Goal: Task Accomplishment & Management: Use online tool/utility

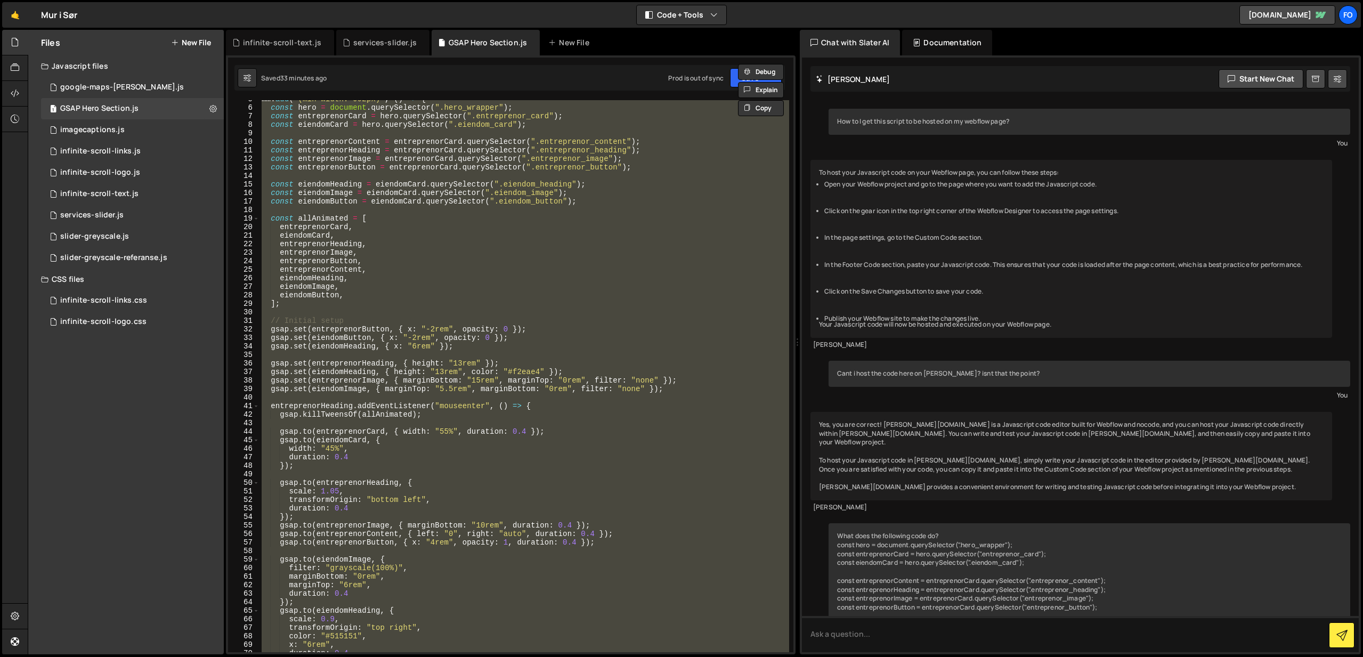
click at [525, 182] on div "mm . add ( "(min-width: 992px)" , ( ) => { const hero = document . querySelecto…" at bounding box center [525, 376] width 530 height 552
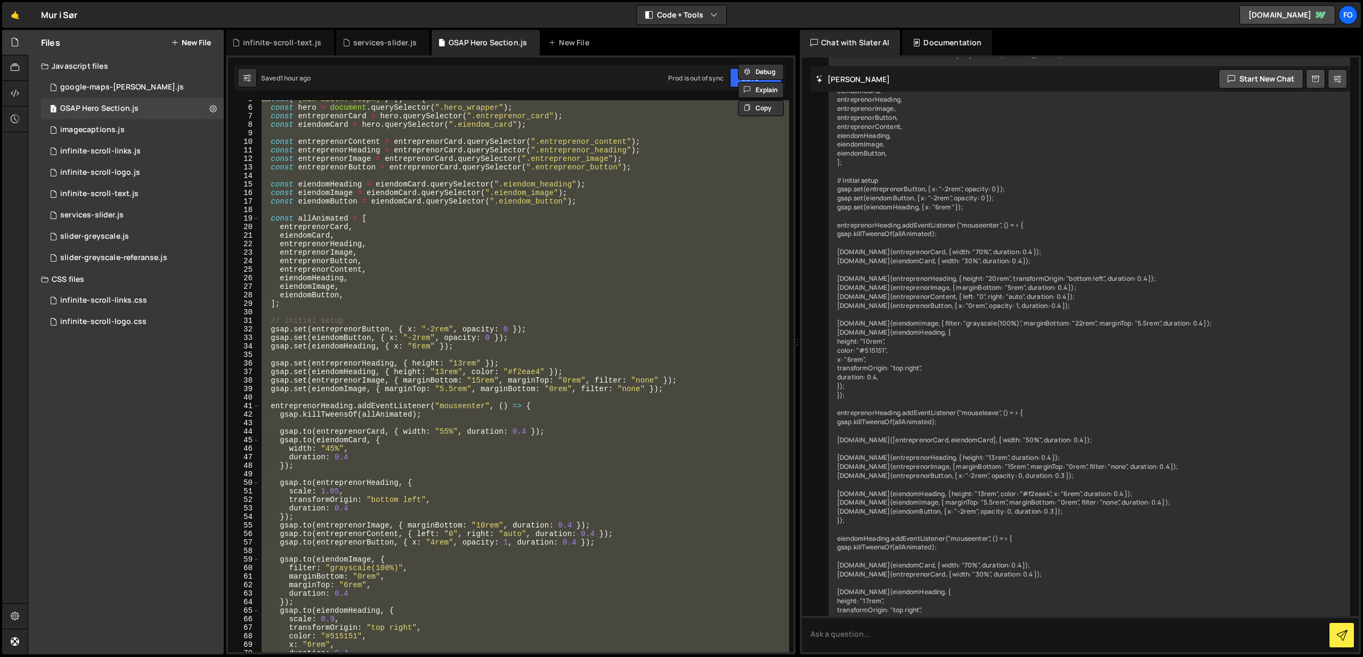
click at [499, 252] on div "mm . add ( "(min-width: 992px)" , ( ) => { const hero = document . querySelecto…" at bounding box center [525, 376] width 530 height 552
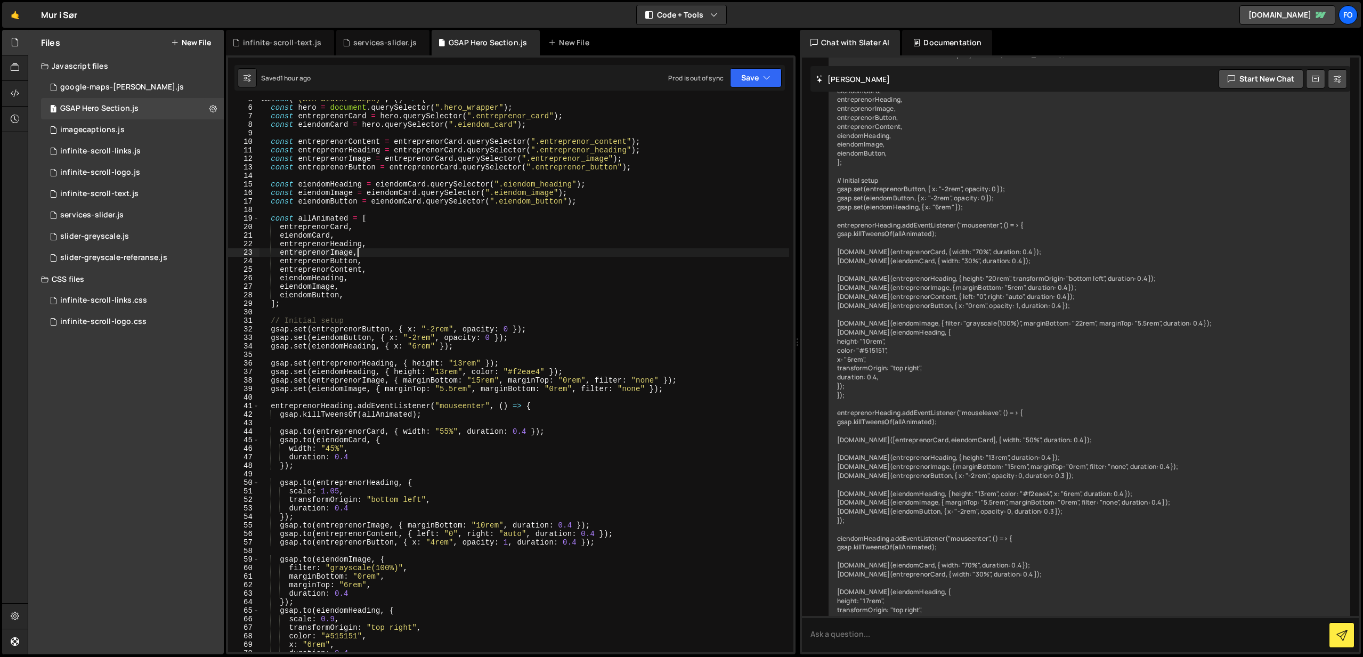
click at [476, 363] on div "mm . add ( "(min-width: 992px)" , ( ) => { const hero = document . querySelecto…" at bounding box center [525, 379] width 530 height 569
click at [460, 369] on div "mm . add ( "(min-width: 992px)" , ( ) => { const hero = document . querySelecto…" at bounding box center [525, 379] width 530 height 569
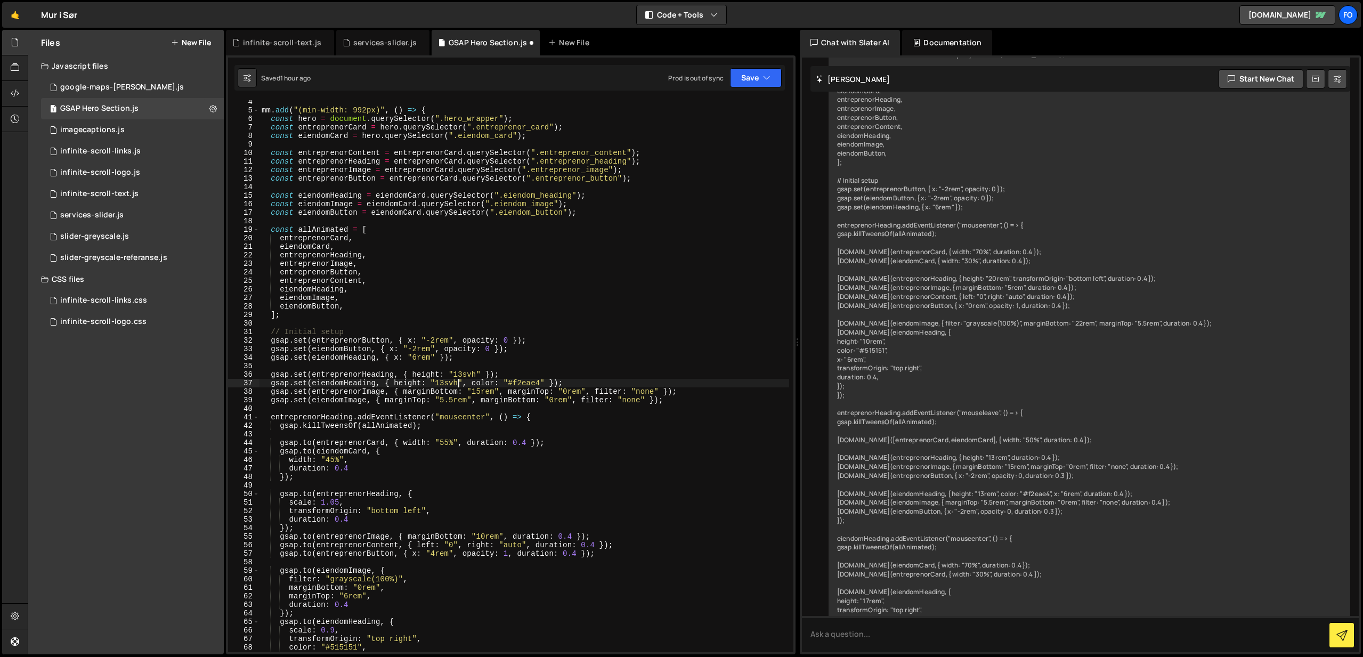
scroll to position [35, 0]
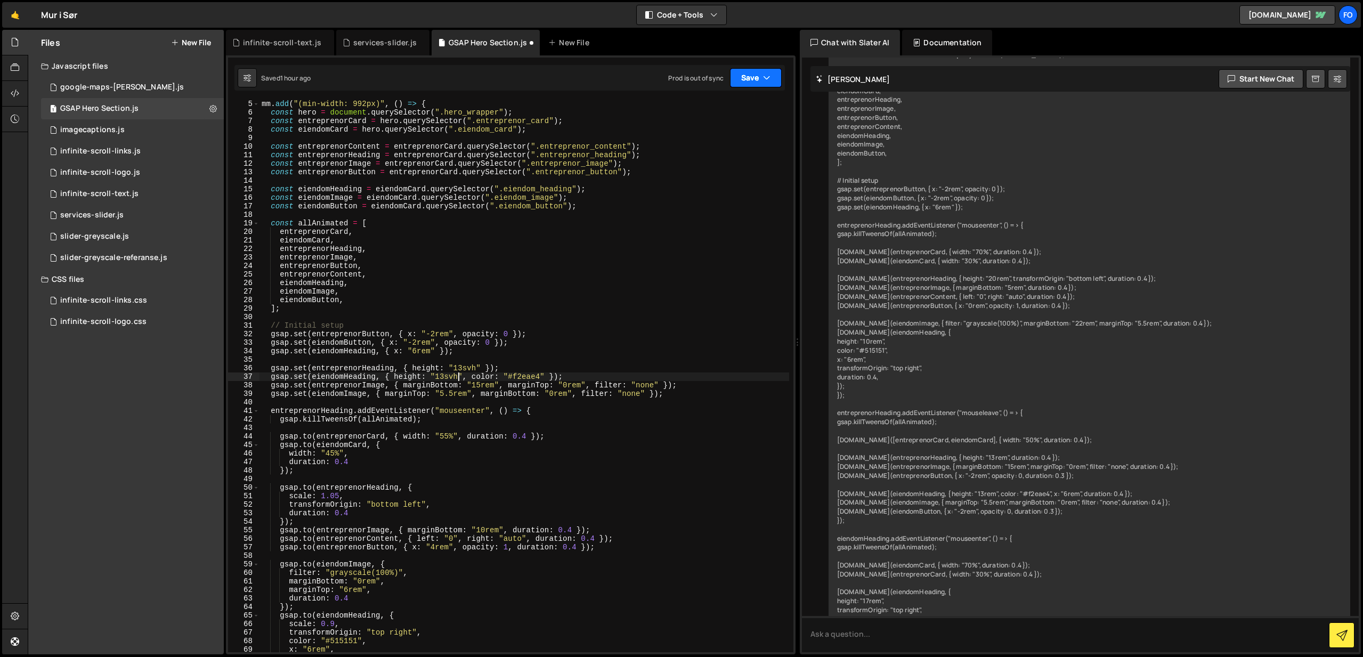
click at [752, 82] on button "Save" at bounding box center [756, 77] width 52 height 19
click at [741, 111] on div "Saved 1 hour ago" at bounding box center [720, 115] width 111 height 13
click at [462, 369] on div "mm . add ( "(min-width: 992px)" , ( ) => { const hero = document . querySelecto…" at bounding box center [525, 384] width 530 height 569
click at [438, 373] on div "mm . add ( "(min-width: 992px)" , ( ) => { const hero = document . querySelecto…" at bounding box center [525, 384] width 530 height 569
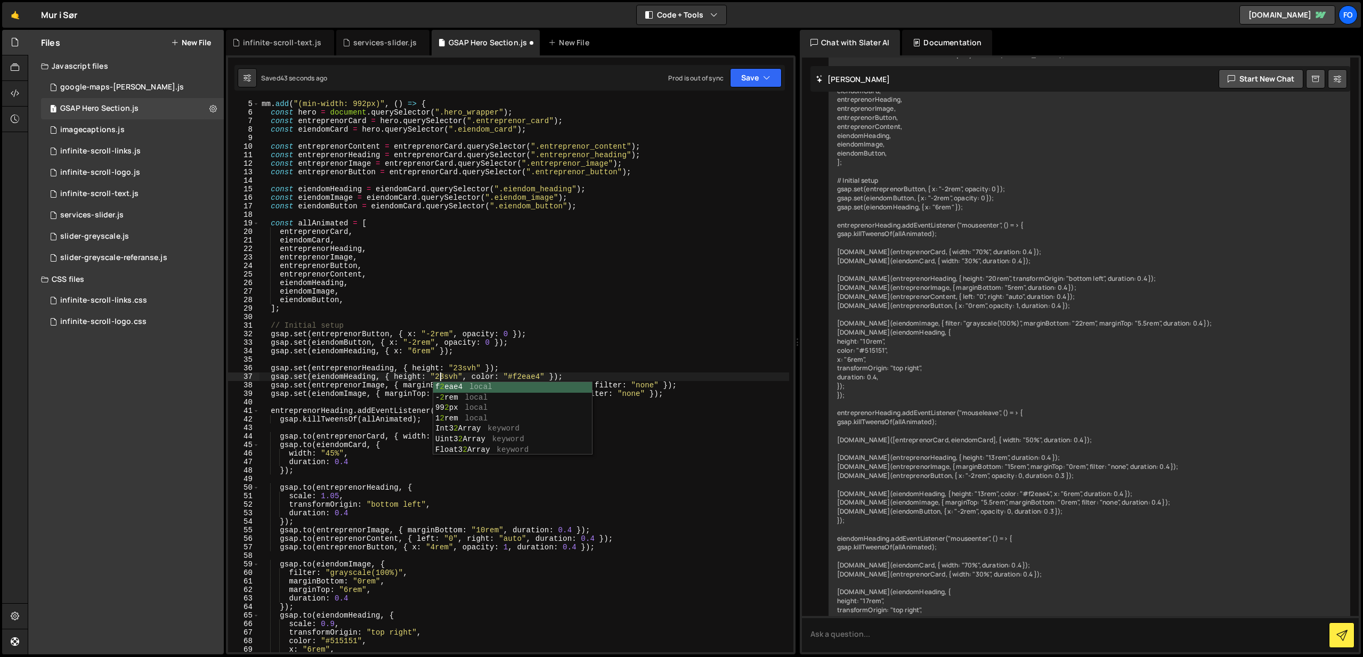
click at [483, 375] on div "mm . add ( "(min-width: 992px)" , ( ) => { const hero = document . querySelecto…" at bounding box center [525, 384] width 530 height 569
click at [756, 77] on button "Save" at bounding box center [756, 77] width 52 height 19
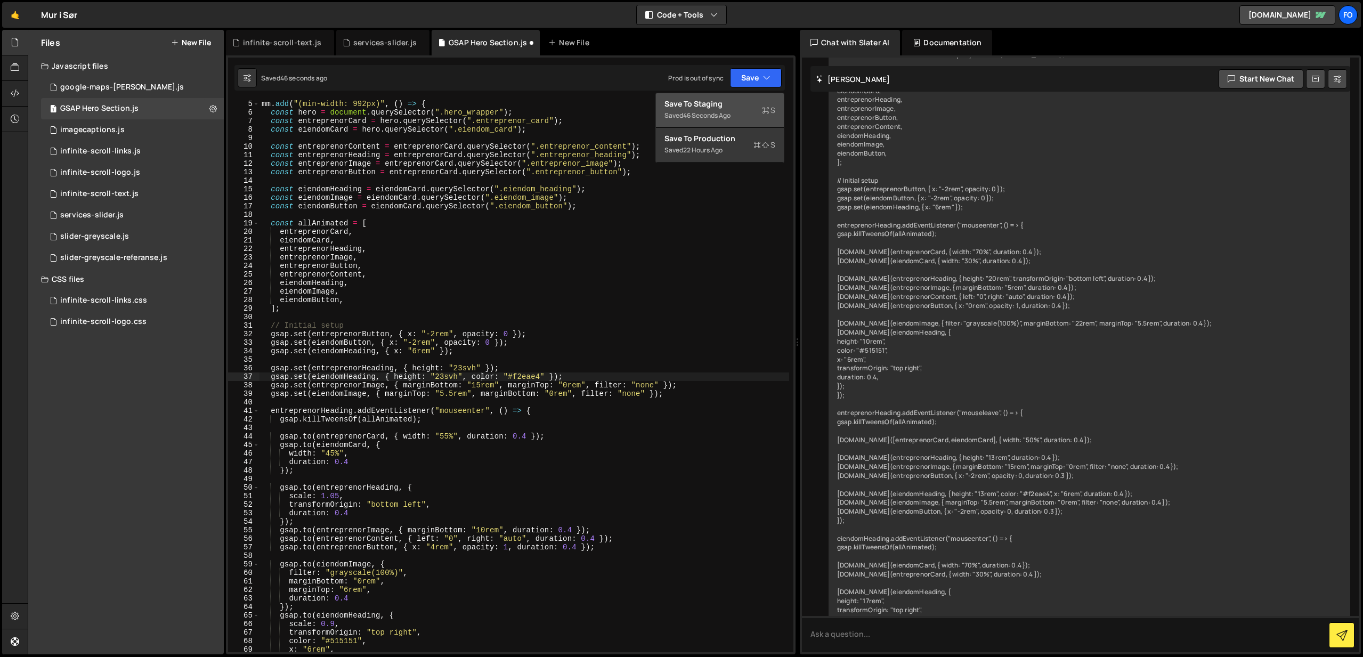
click at [757, 94] on button "Save to Staging S Saved 46 seconds ago" at bounding box center [720, 110] width 128 height 35
click at [444, 375] on div "mm . add ( "(min-width: 992px)" , ( ) => { const hero = document . querySelecto…" at bounding box center [525, 384] width 530 height 569
drag, startPoint x: 462, startPoint y: 368, endPoint x: 509, endPoint y: 371, distance: 47.0
click at [462, 368] on div "mm . add ( "(min-width: 992px)" , ( ) => { const hero = document . querySelecto…" at bounding box center [525, 384] width 530 height 569
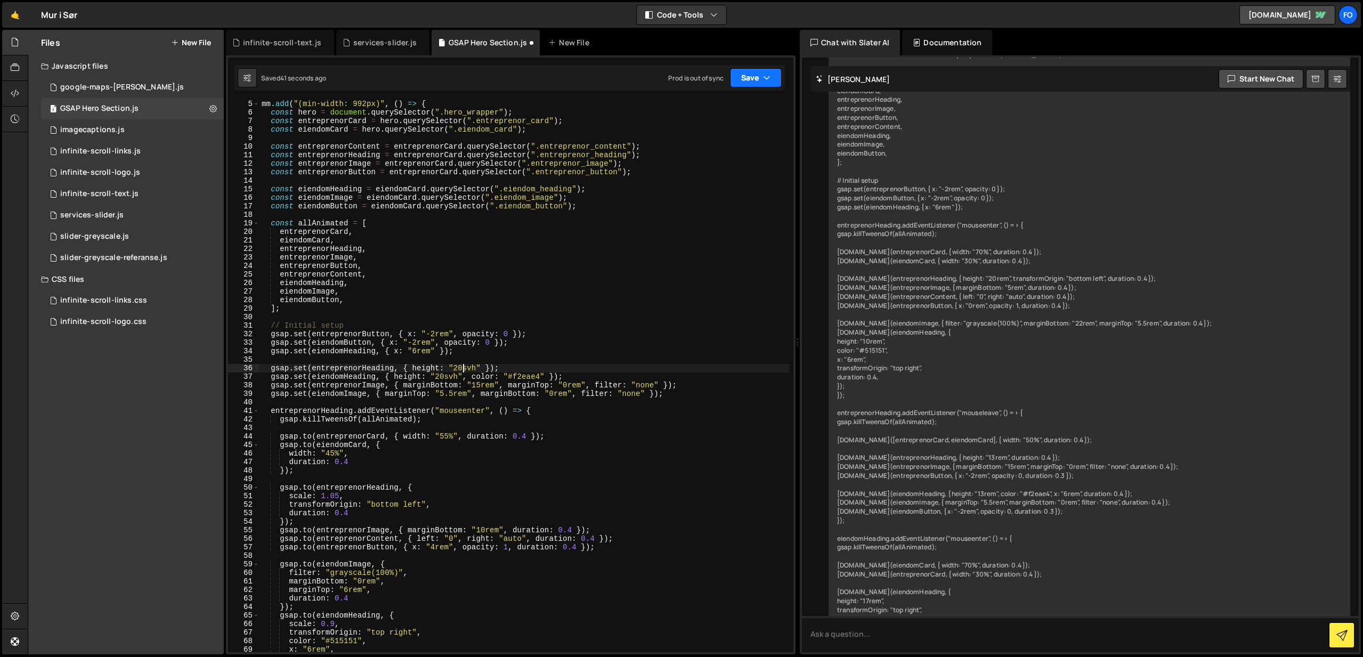
click at [756, 76] on button "Save" at bounding box center [756, 77] width 52 height 19
click at [749, 105] on div "Save to Staging S" at bounding box center [720, 104] width 111 height 11
click at [464, 367] on div "mm . add ( "(min-width: 992px)" , ( ) => { const hero = document . querySelecto…" at bounding box center [525, 384] width 530 height 569
click at [766, 84] on button "Save" at bounding box center [756, 77] width 52 height 19
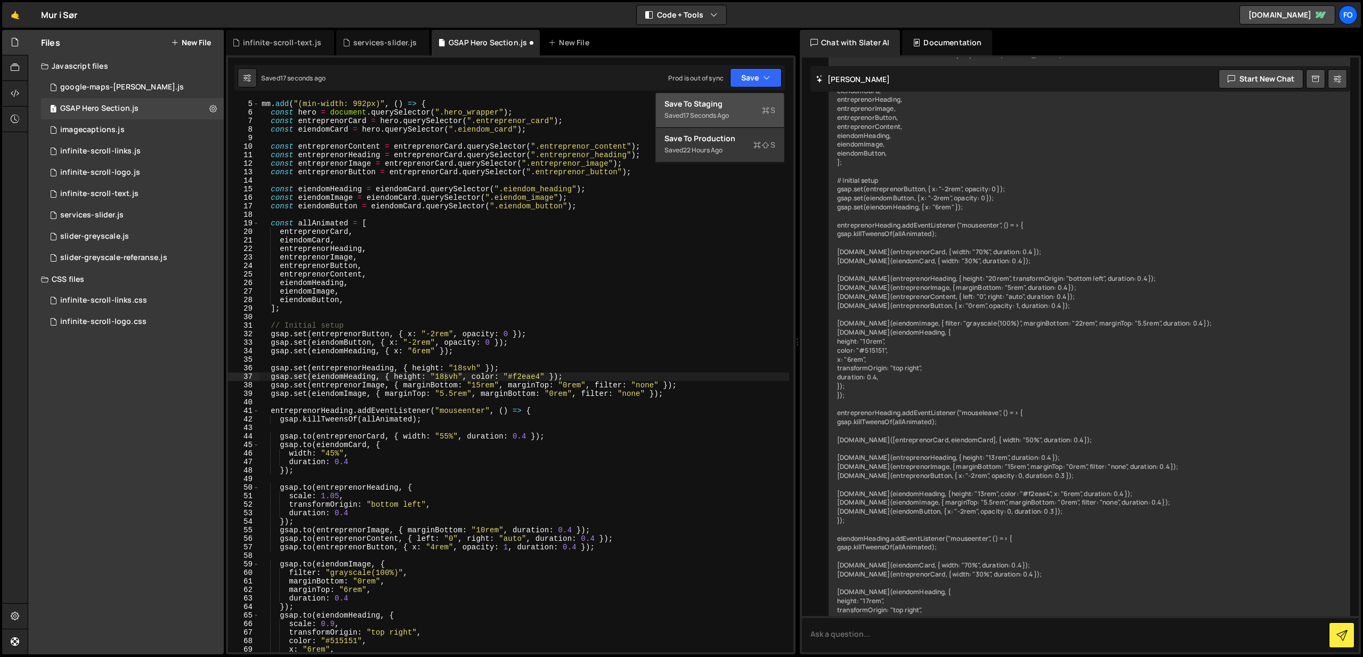
click at [728, 101] on div "Save to Staging S" at bounding box center [720, 104] width 111 height 11
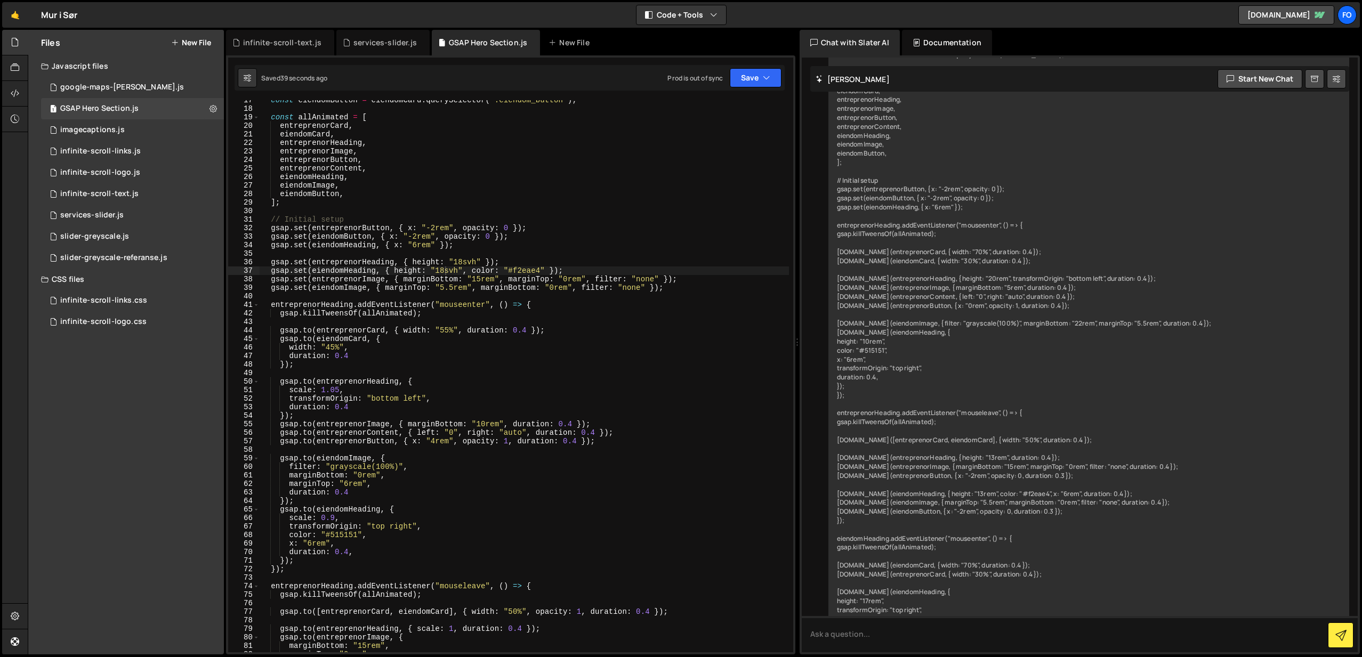
scroll to position [0, 7]
drag, startPoint x: 343, startPoint y: 536, endPoint x: 265, endPoint y: 536, distance: 78.3
click at [265, 536] on div "const eiendomButton = eiendomCard . querySelector ( ".eiendom_button" ) ; const…" at bounding box center [524, 380] width 529 height 569
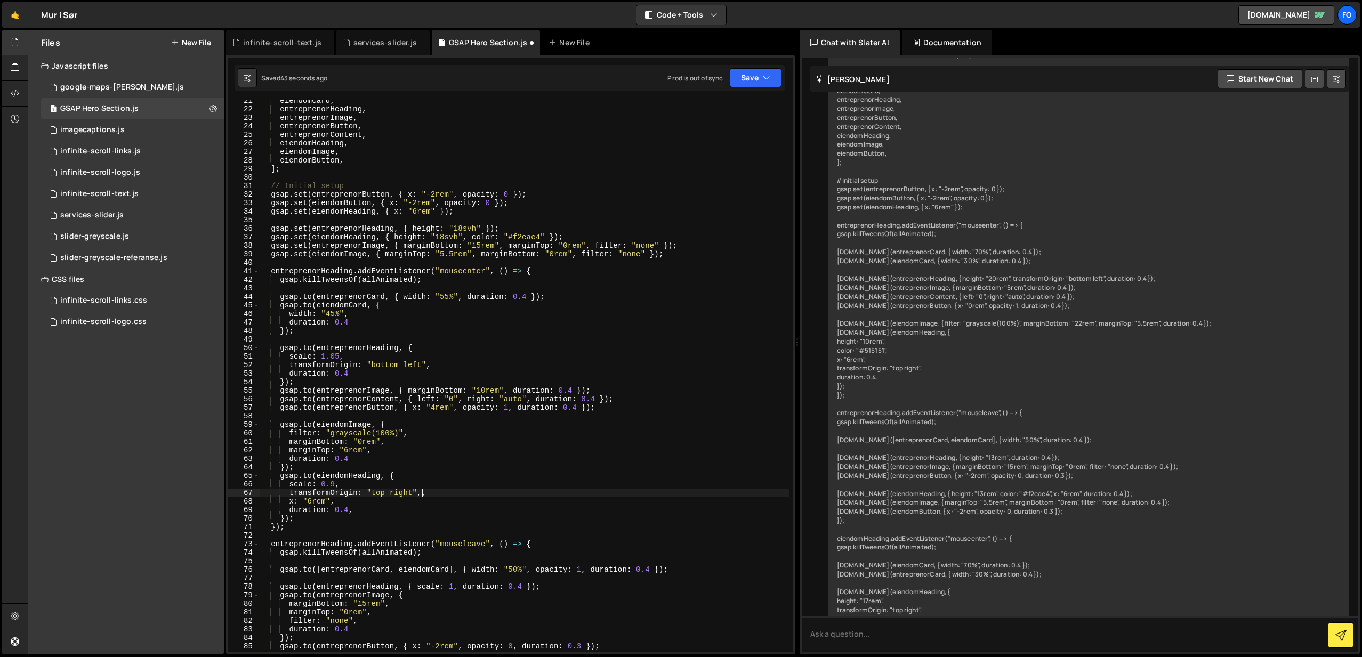
scroll to position [175, 0]
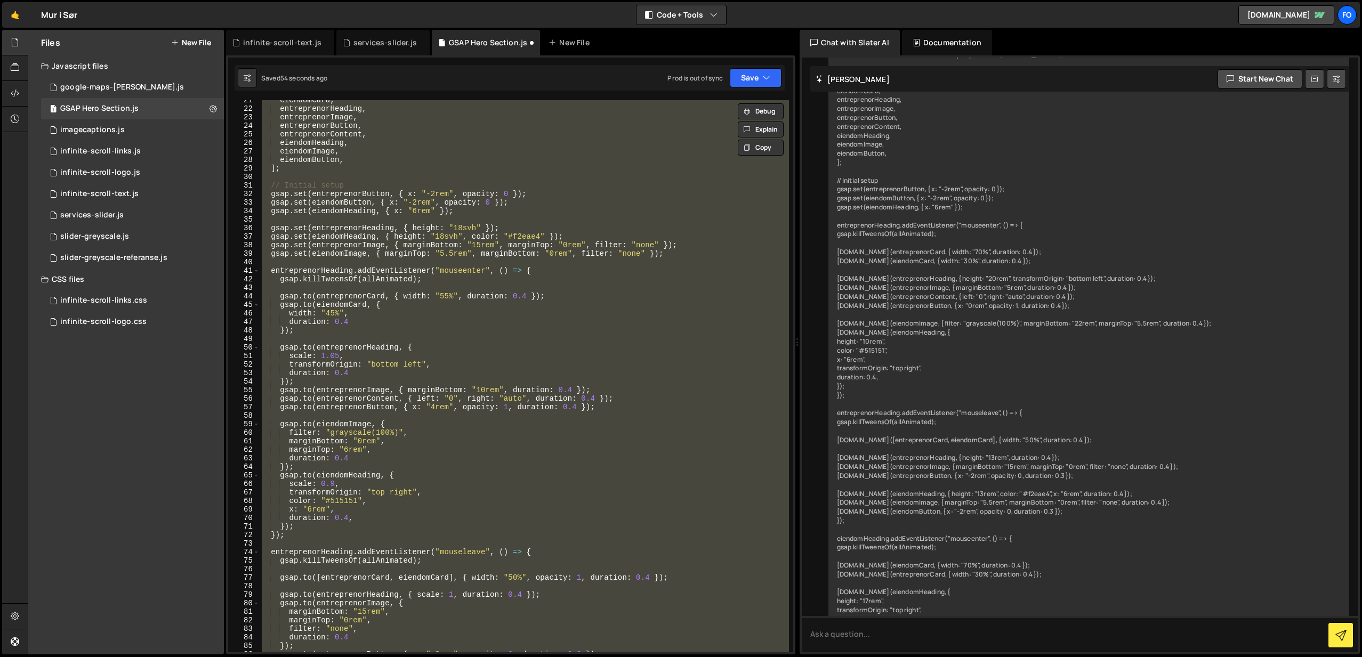
click at [357, 502] on div "eiendomCard , entreprenorHeading , entreprenorImage , entreprenorButton , entre…" at bounding box center [524, 376] width 529 height 552
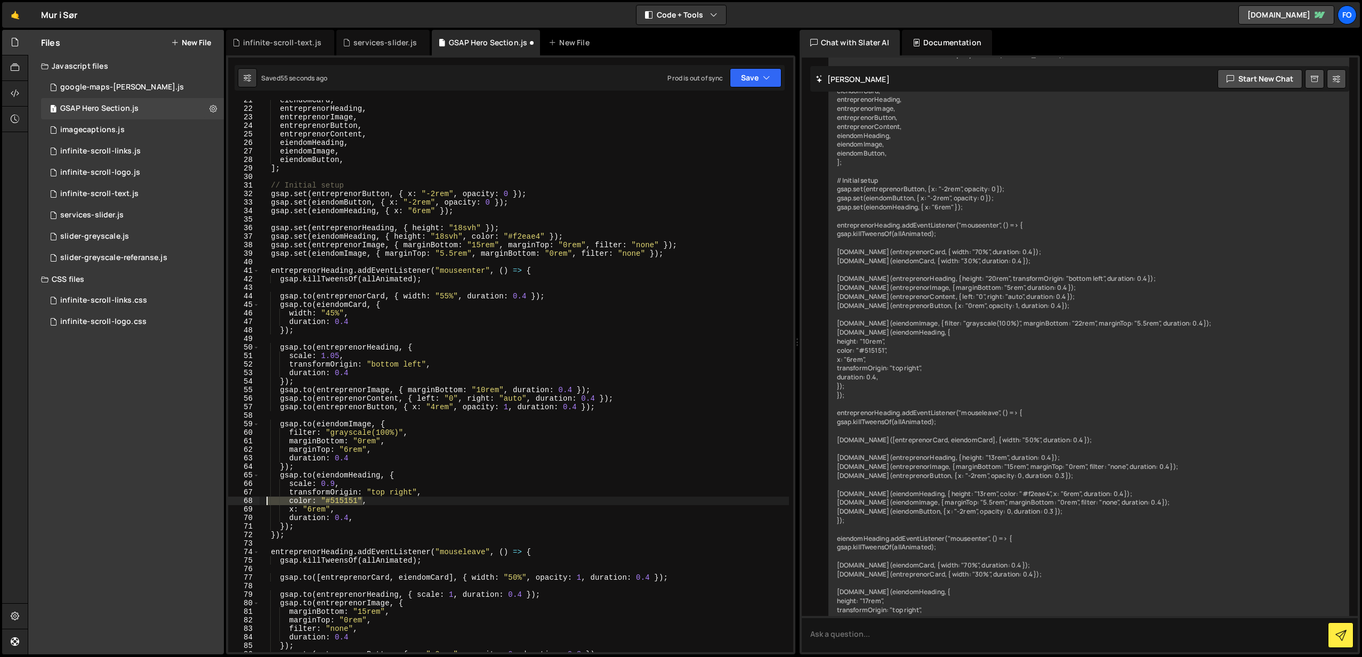
drag, startPoint x: 361, startPoint y: 501, endPoint x: 252, endPoint y: 498, distance: 109.3
click at [252, 498] on div "color: "#515151", 21 22 23 24 25 26 27 28 29 30 31 32 33 34 35 36 37 38 39 40 4…" at bounding box center [510, 376] width 565 height 552
type textarea "transformOrigin: "top right",,"
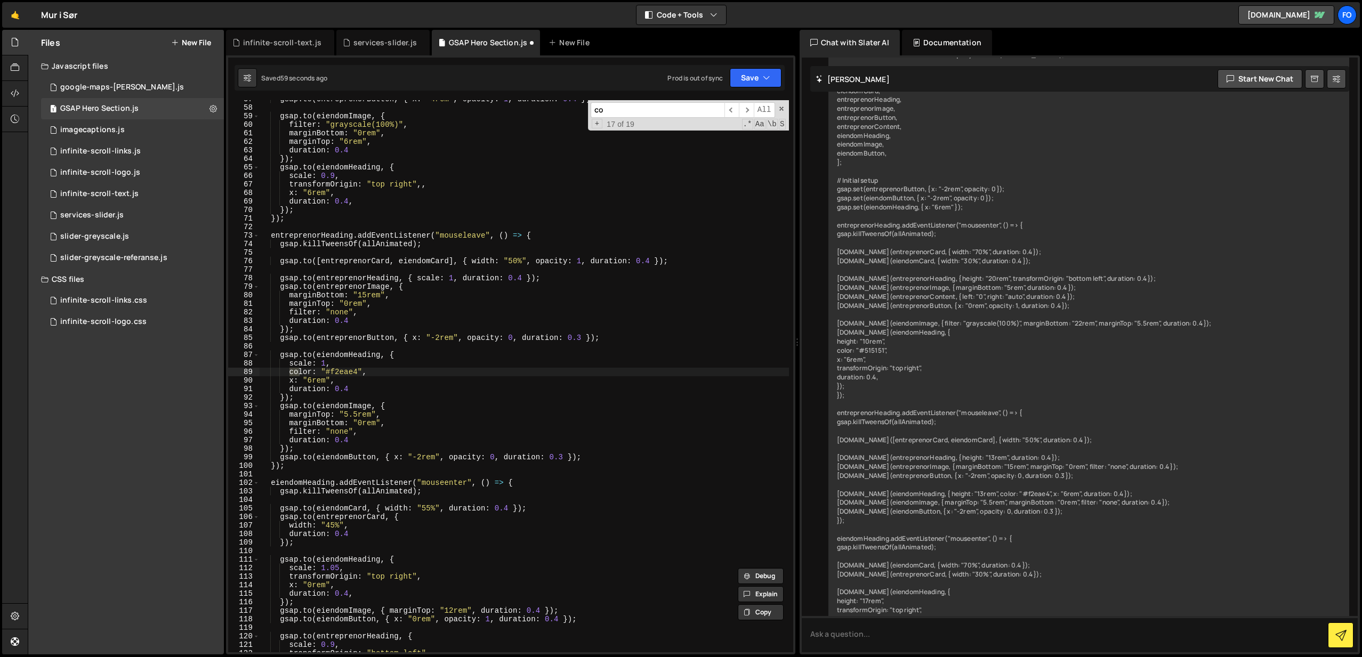
scroll to position [483, 0]
type input "color"
drag, startPoint x: 362, startPoint y: 370, endPoint x: 253, endPoint y: 375, distance: 109.3
click at [253, 375] on div "color: "#f2eae4", 57 58 59 60 61 62 63 64 65 66 67 68 69 70 71 72 73 74 75 76 7…" at bounding box center [510, 376] width 565 height 552
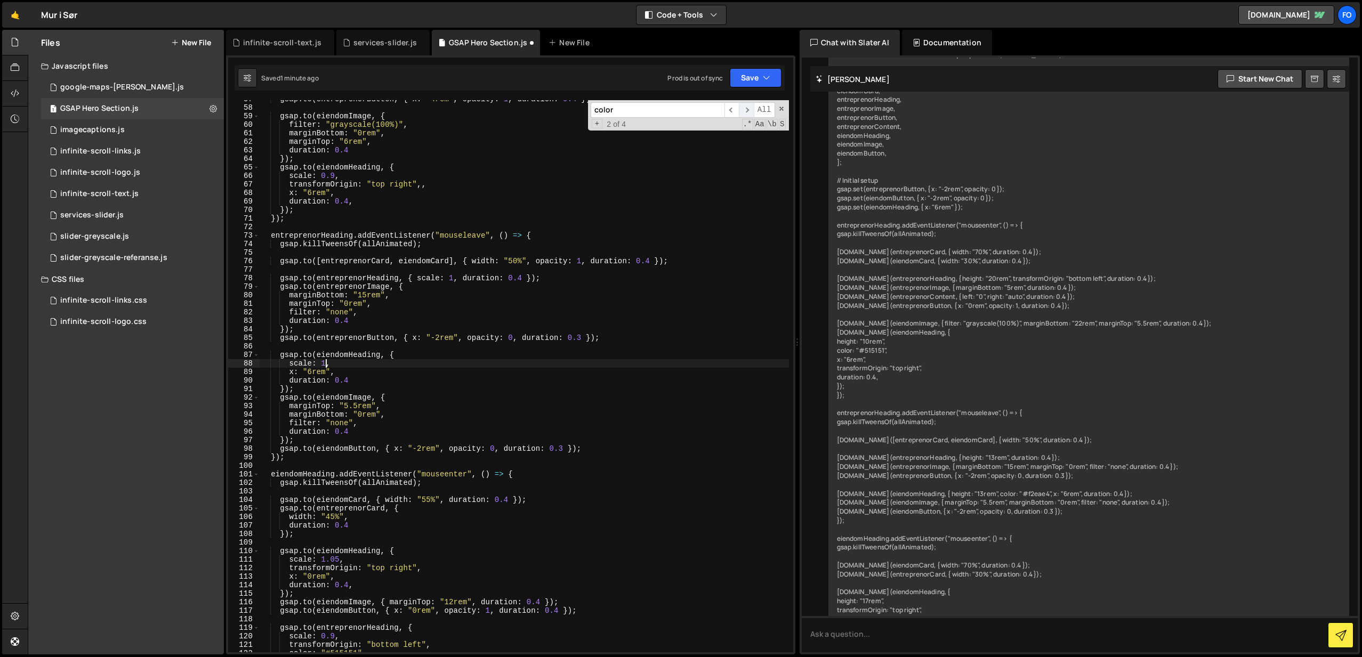
click at [745, 110] on span "​" at bounding box center [746, 109] width 15 height 15
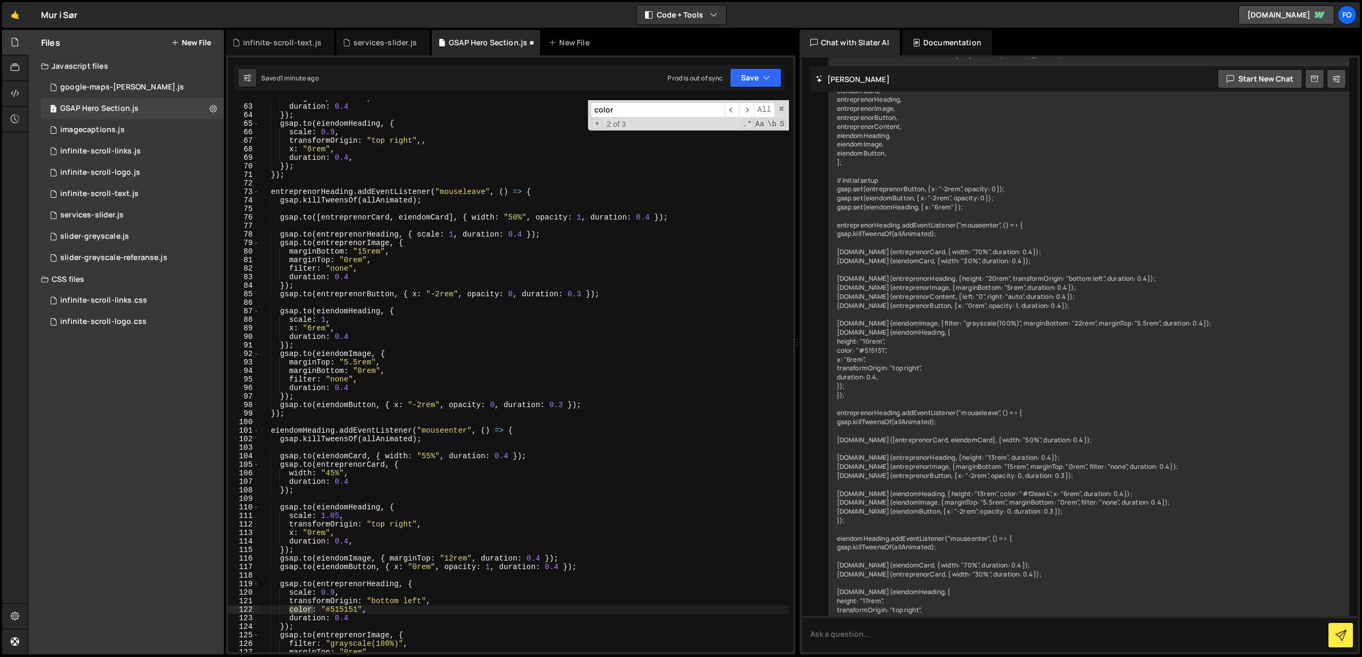
scroll to position [527, 0]
type textarea "color: "#515151","
drag, startPoint x: 354, startPoint y: 609, endPoint x: 200, endPoint y: 607, distance: 154.5
click at [200, 607] on div "Files New File Javascript files 3 google-maps-[PERSON_NAME].js 0 1 GSAP Hero Se…" at bounding box center [695, 342] width 1334 height 625
click at [745, 108] on span "​" at bounding box center [746, 109] width 15 height 15
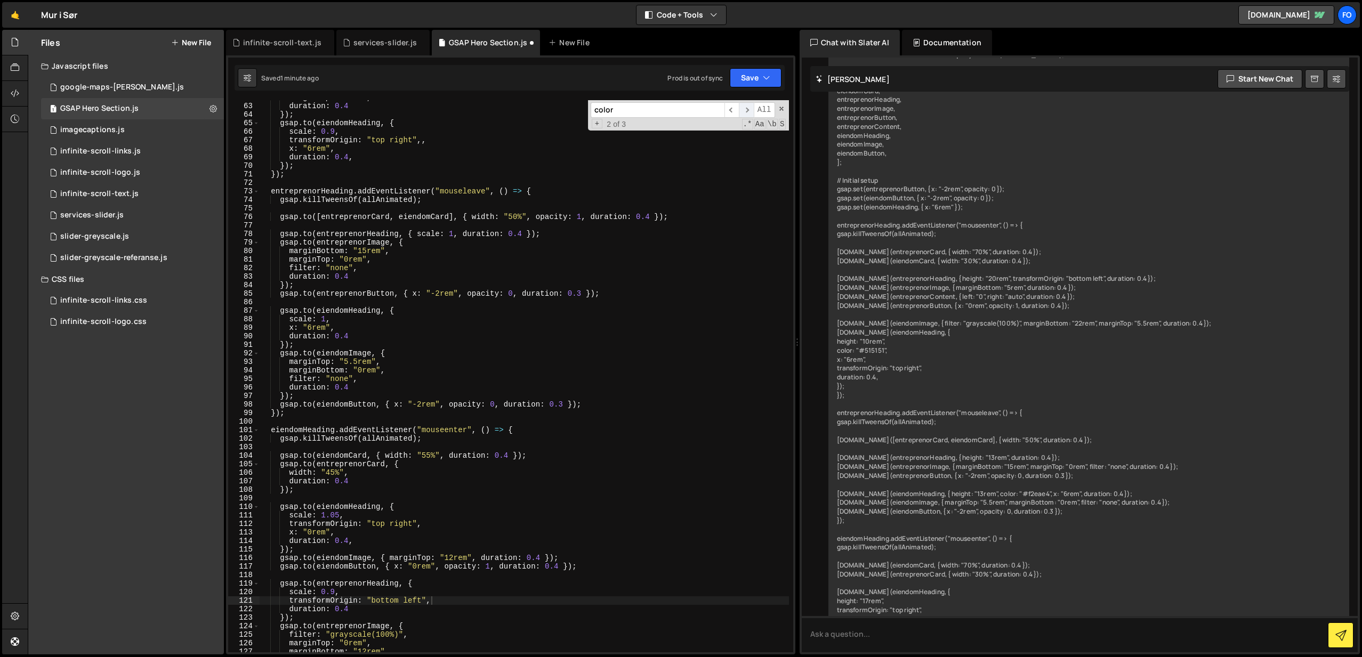
scroll to position [909, 0]
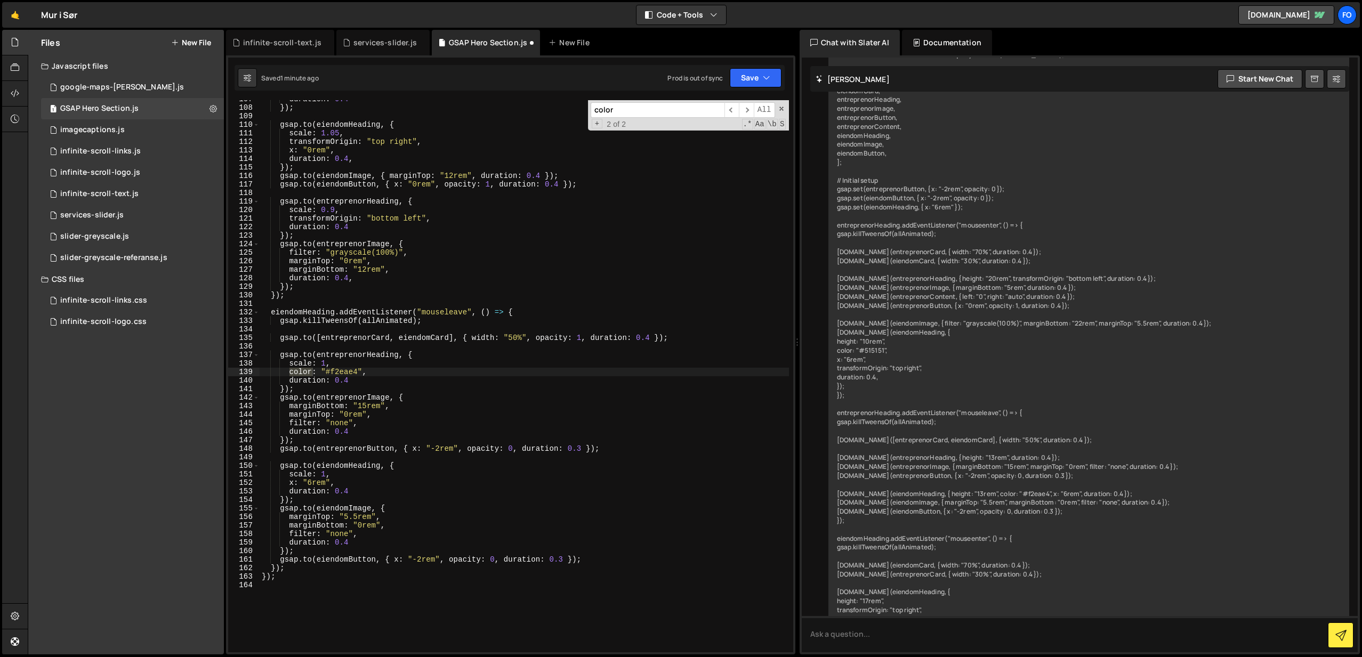
type textarea "color: "#f2eae4","
drag, startPoint x: 376, startPoint y: 372, endPoint x: 250, endPoint y: 376, distance: 126.3
click at [250, 376] on div "color: "#f2eae4", 107 108 109 110 111 112 113 114 115 116 117 118 119 120 121 1…" at bounding box center [510, 376] width 565 height 552
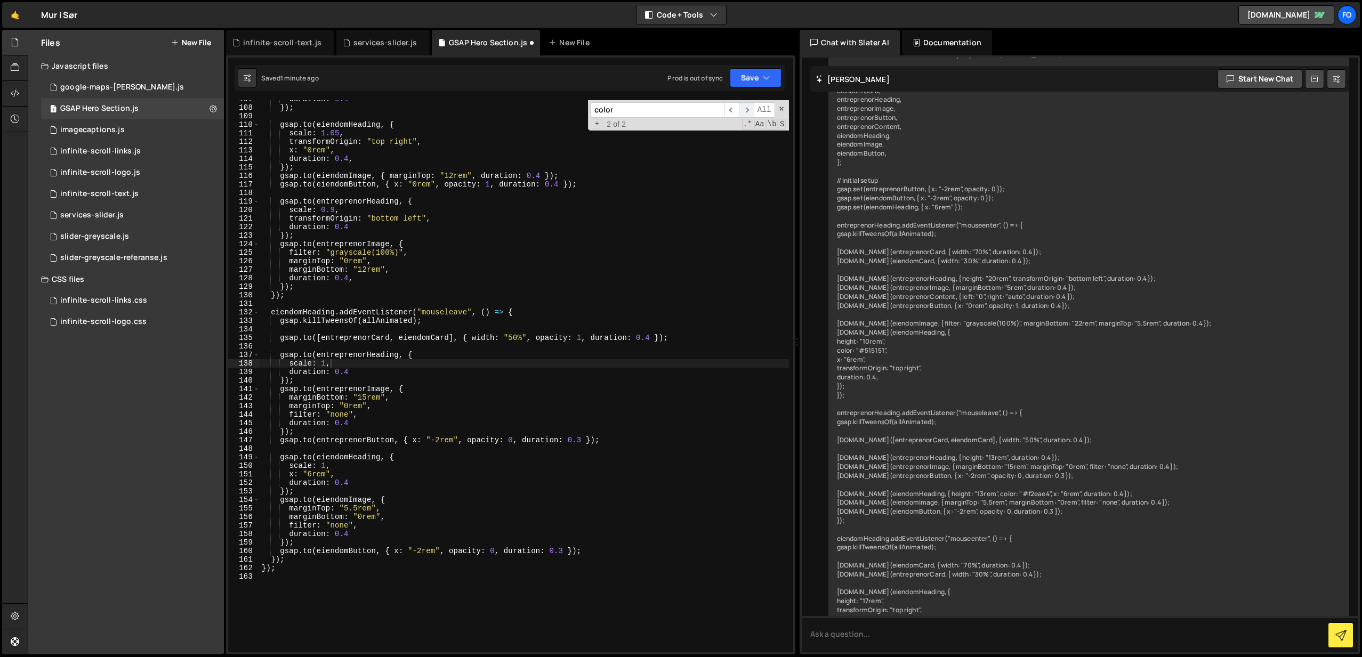
click at [744, 110] on span "​" at bounding box center [746, 109] width 15 height 15
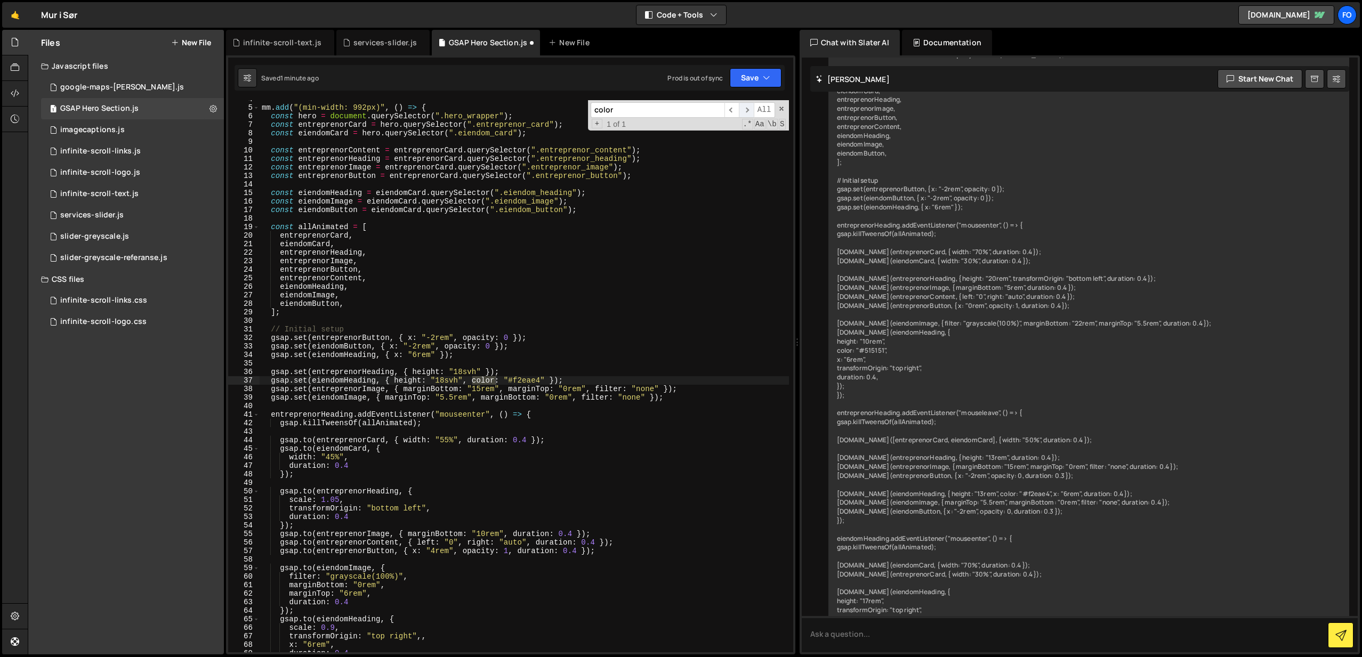
click at [746, 109] on span "​" at bounding box center [746, 109] width 15 height 15
click at [755, 80] on button "Save" at bounding box center [756, 77] width 52 height 19
click at [748, 111] on div "Saved 1 minute ago" at bounding box center [719, 115] width 111 height 13
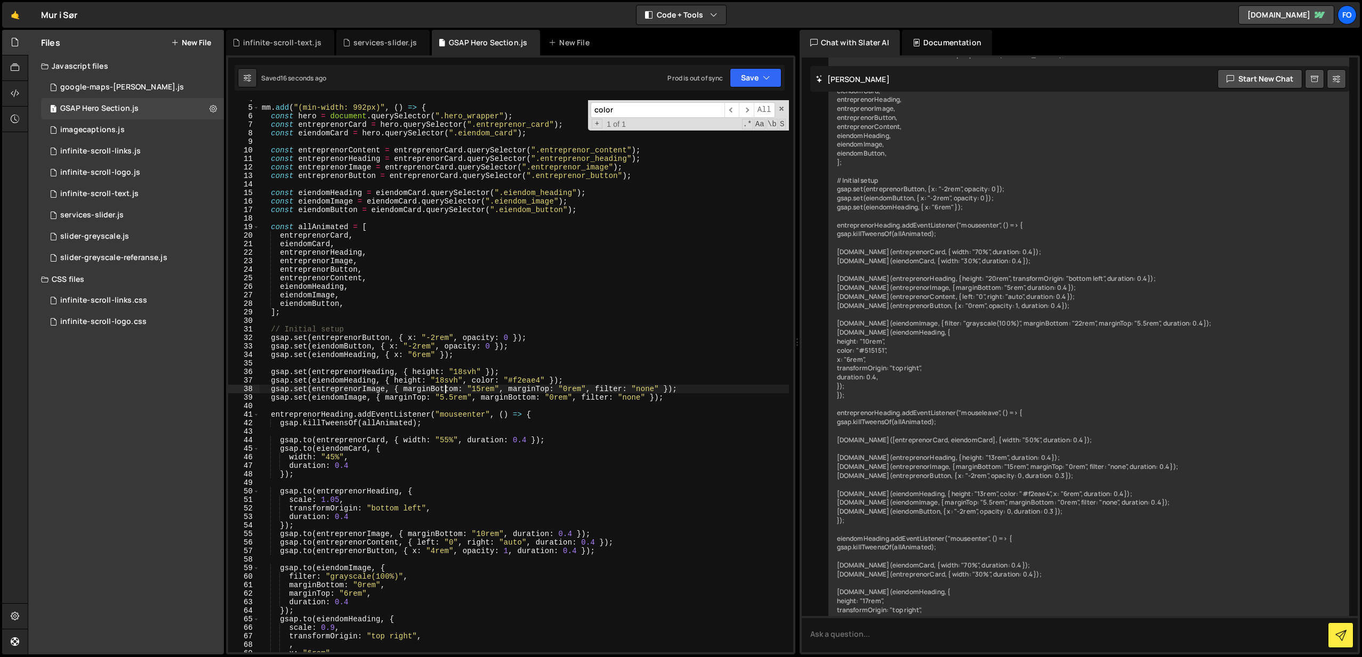
click at [443, 393] on div "mm . add ( "(min-width: 992px)" , ( ) => { const hero = document . querySelecto…" at bounding box center [524, 379] width 529 height 569
type textarea "});"
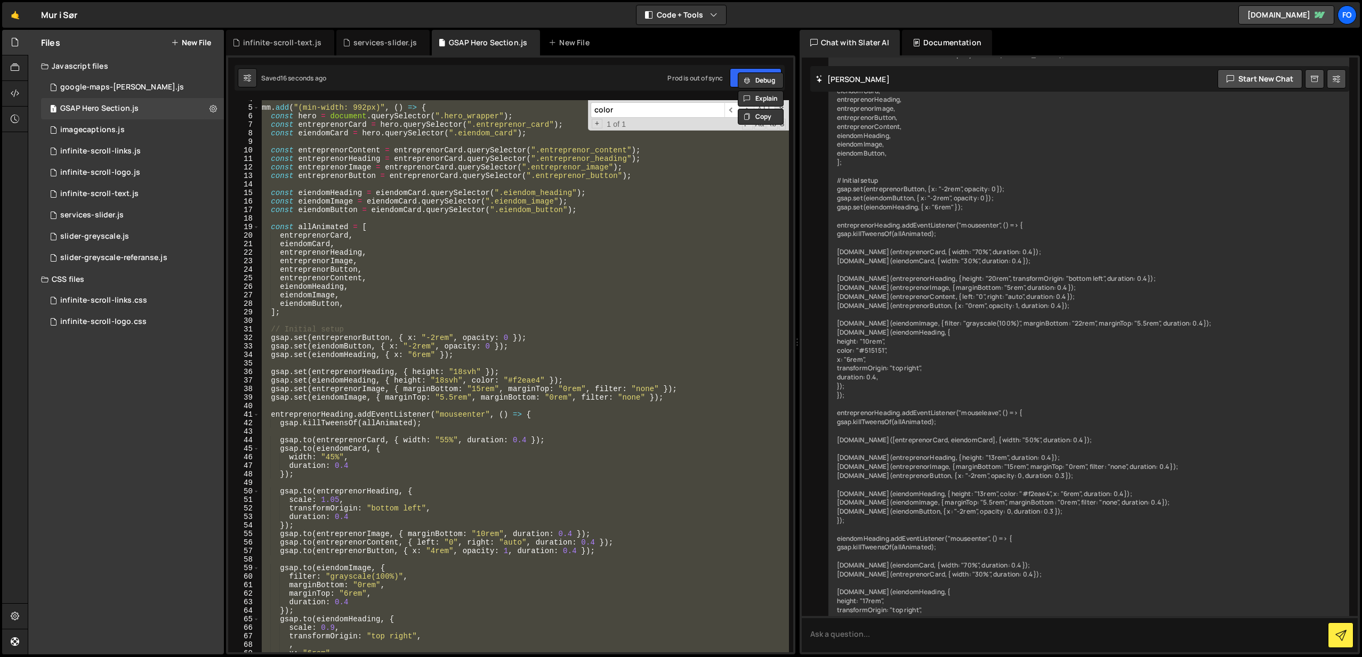
paste textarea
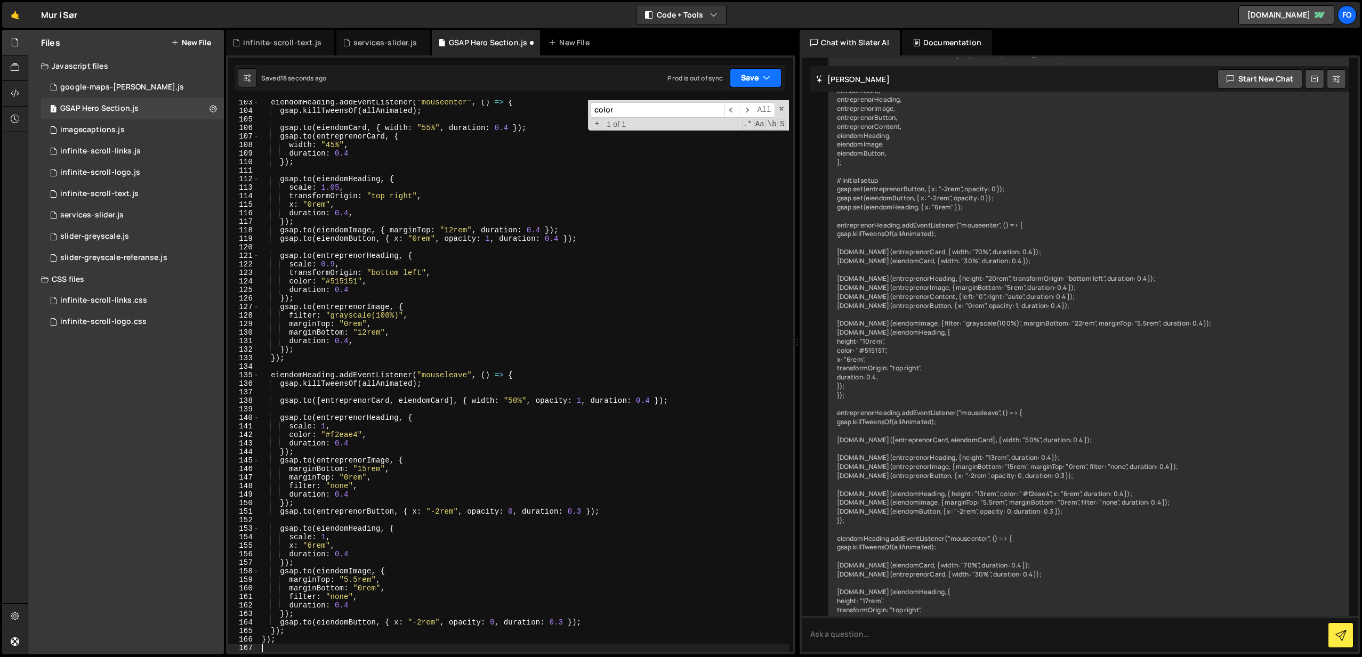
click at [765, 76] on icon "button" at bounding box center [766, 77] width 7 height 11
drag, startPoint x: 733, startPoint y: 102, endPoint x: 726, endPoint y: 94, distance: 10.6
click at [733, 102] on div "Save to Staging S" at bounding box center [719, 104] width 111 height 11
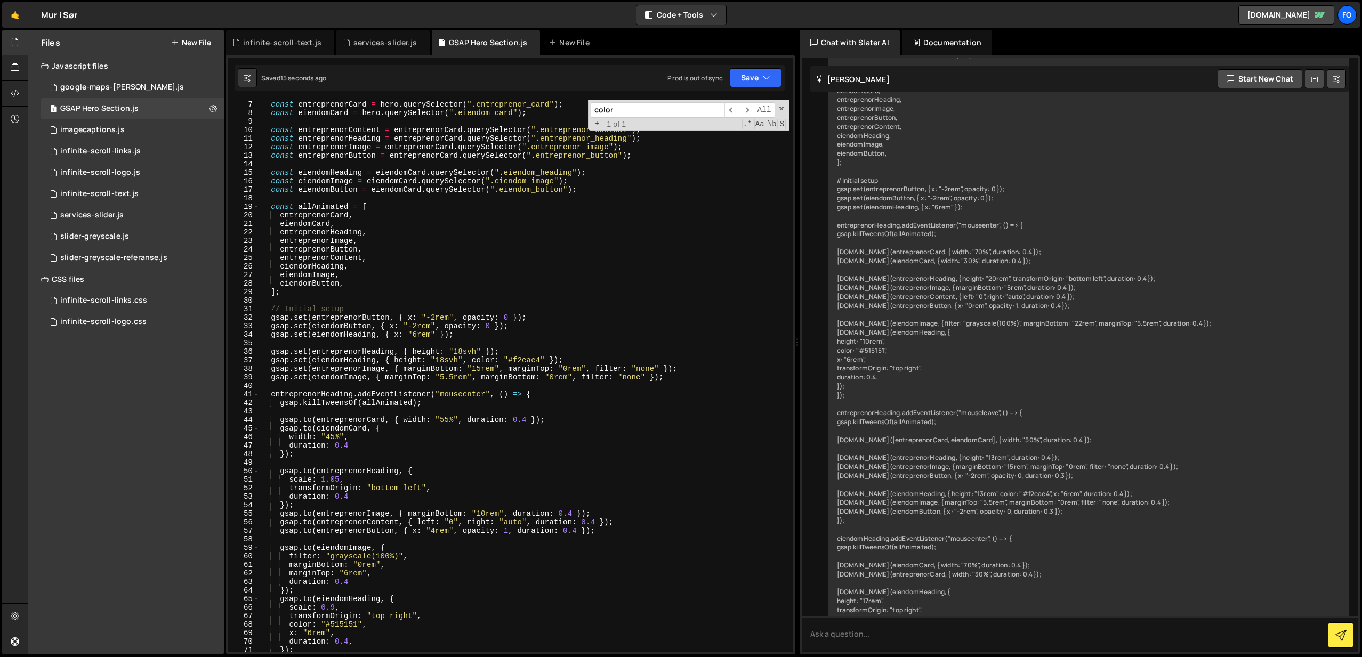
scroll to position [0, 0]
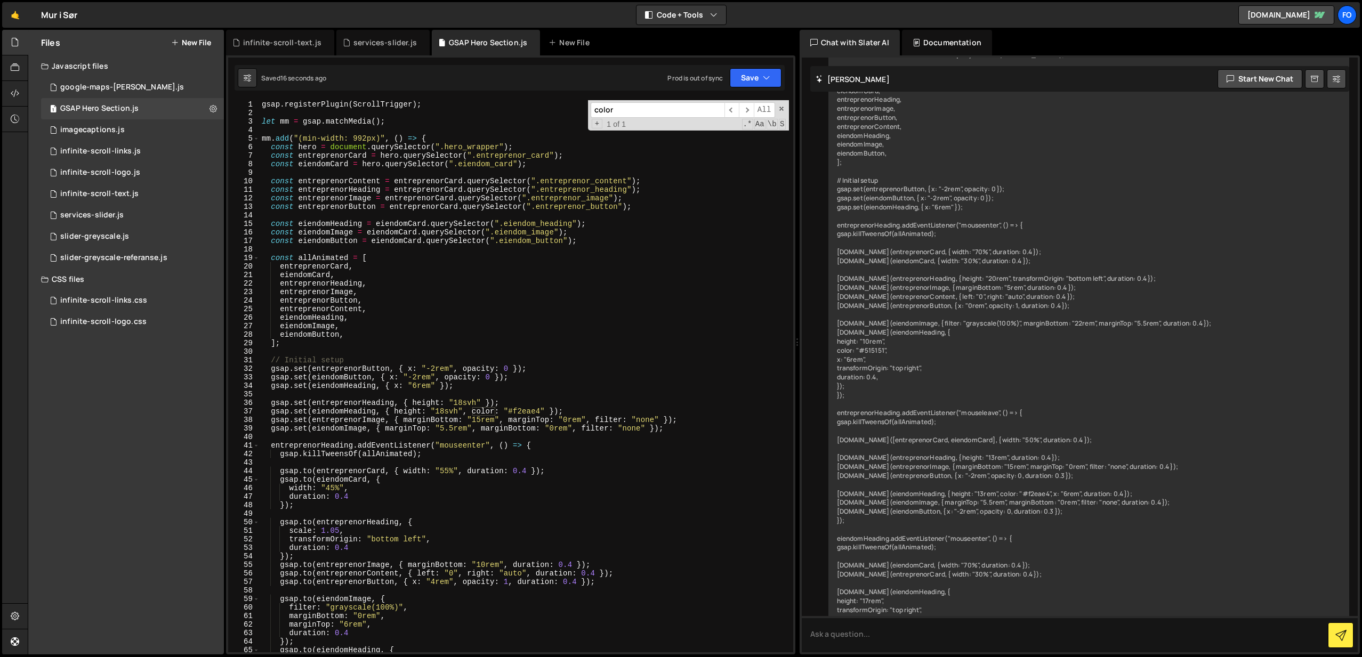
click at [634, 104] on input "color" at bounding box center [657, 109] width 134 height 15
click at [760, 114] on span "All" at bounding box center [764, 109] width 21 height 15
click at [634, 111] on input "color" at bounding box center [657, 109] width 134 height 15
click at [728, 109] on span "​" at bounding box center [731, 109] width 15 height 15
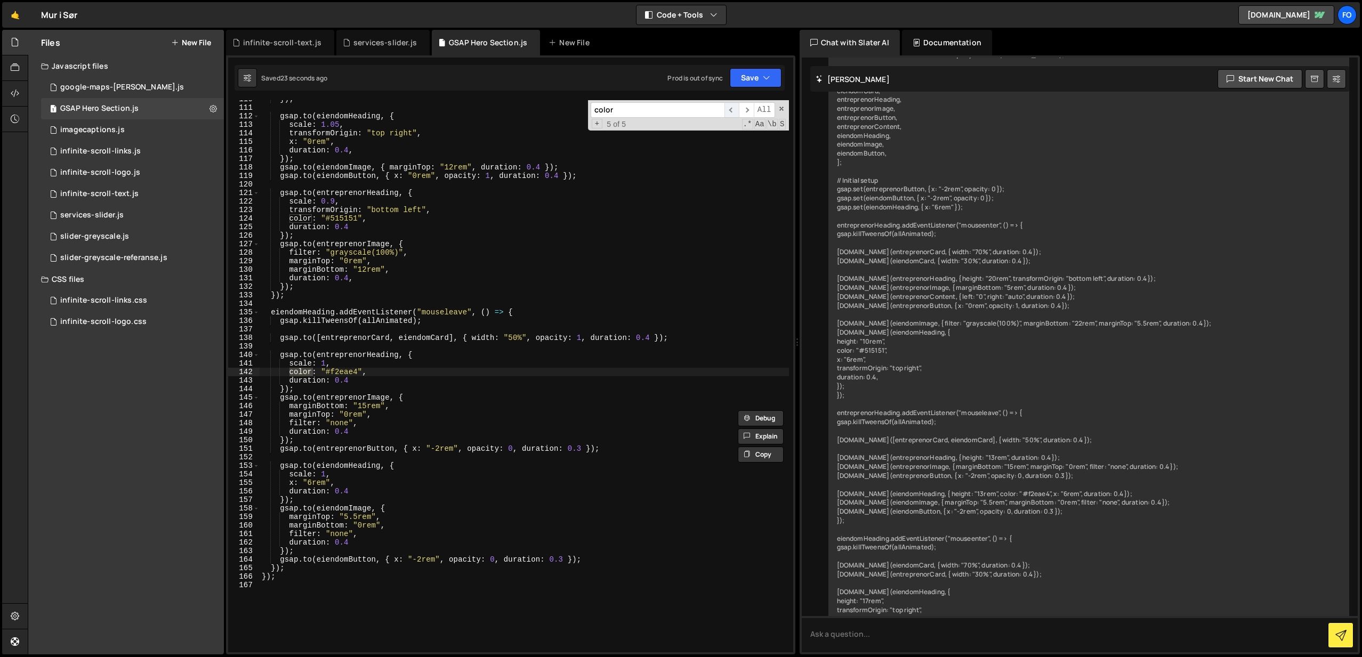
click at [728, 109] on span "​" at bounding box center [731, 109] width 15 height 15
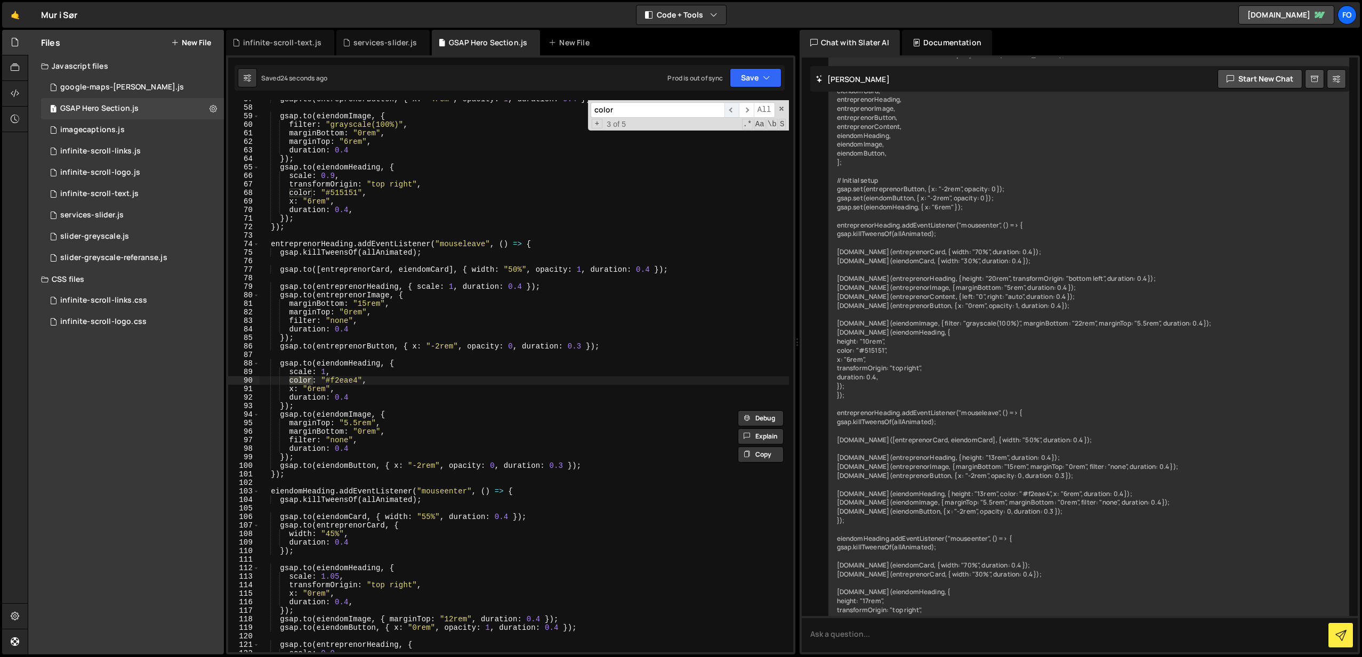
click at [728, 109] on span "​" at bounding box center [731, 109] width 15 height 15
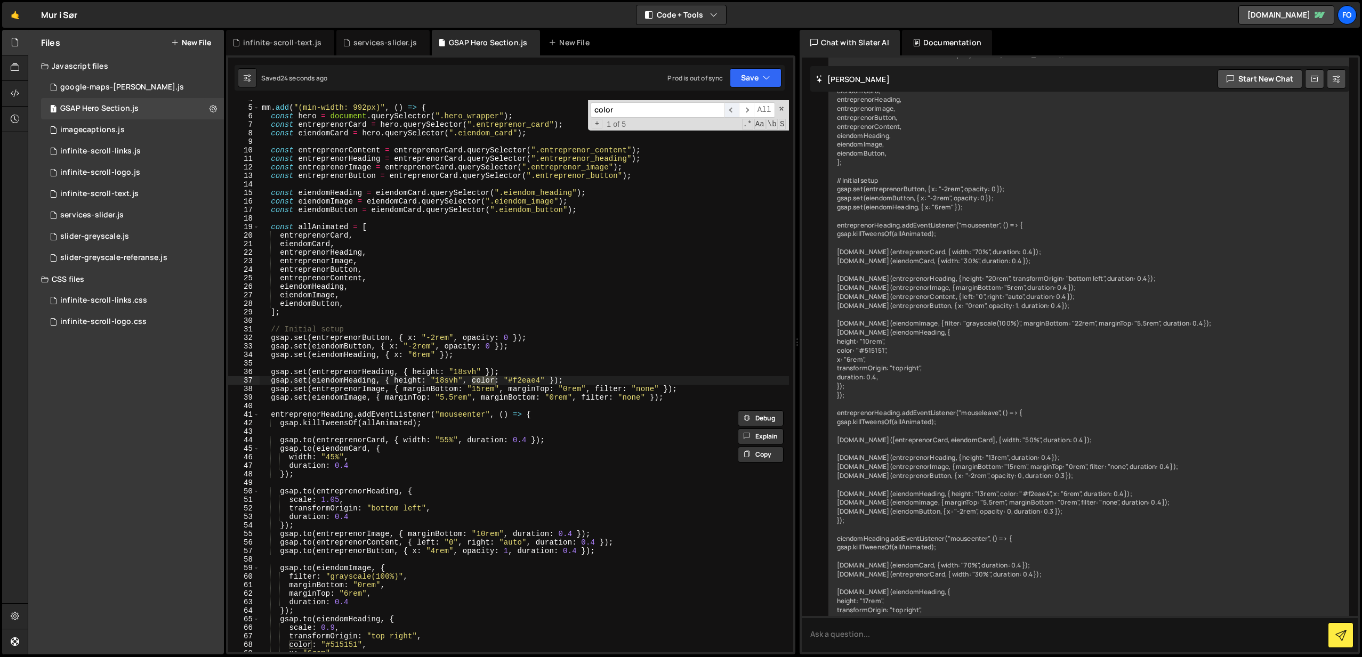
click at [728, 109] on span "​" at bounding box center [731, 109] width 15 height 15
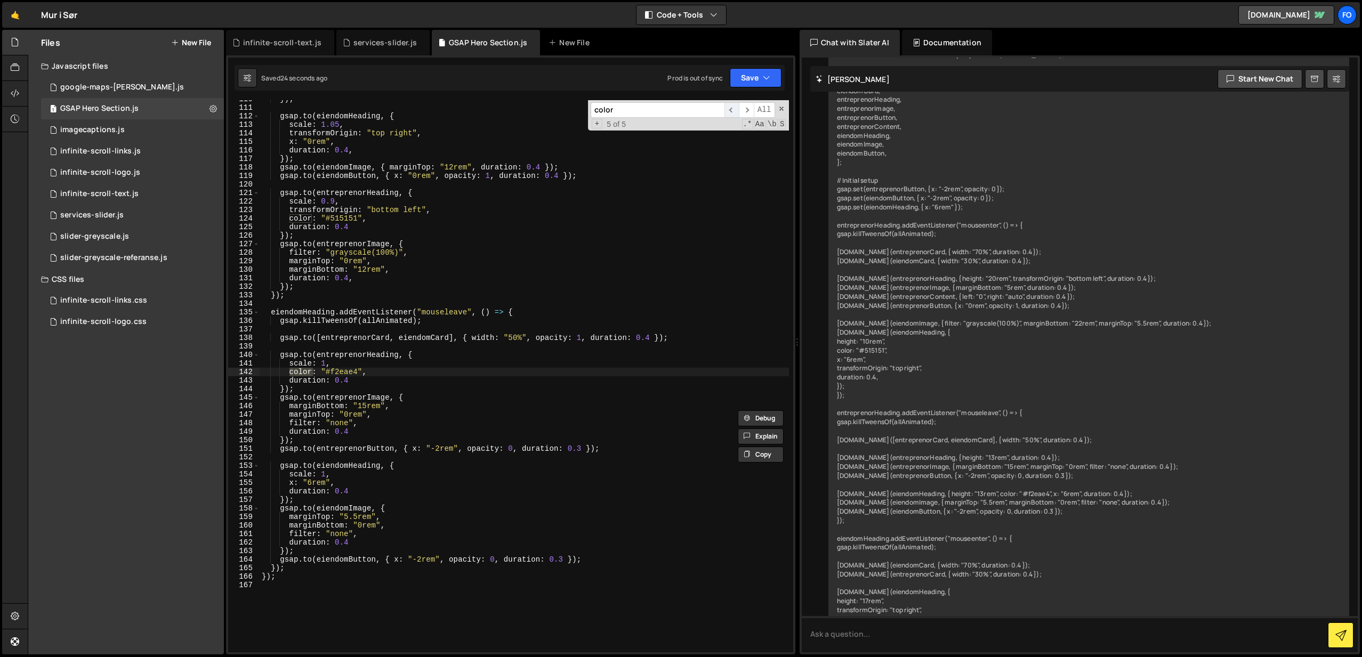
click at [728, 109] on span "​" at bounding box center [731, 109] width 15 height 15
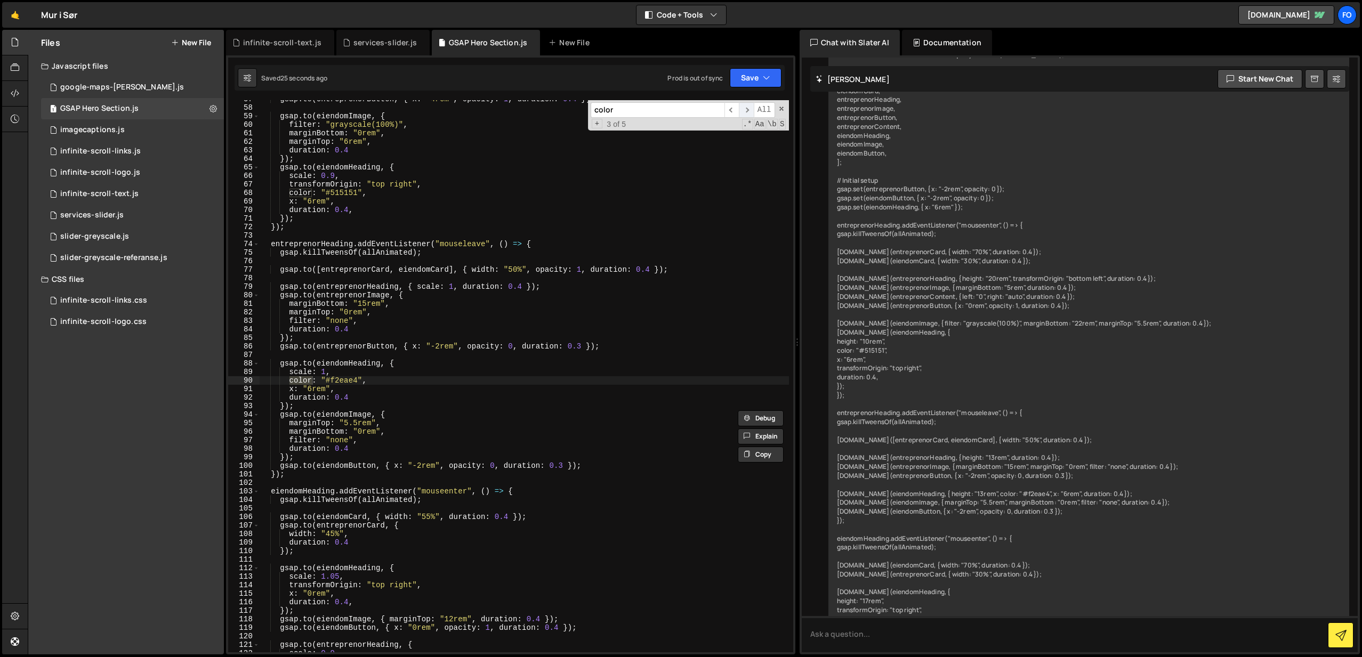
click at [747, 110] on span "​" at bounding box center [746, 109] width 15 height 15
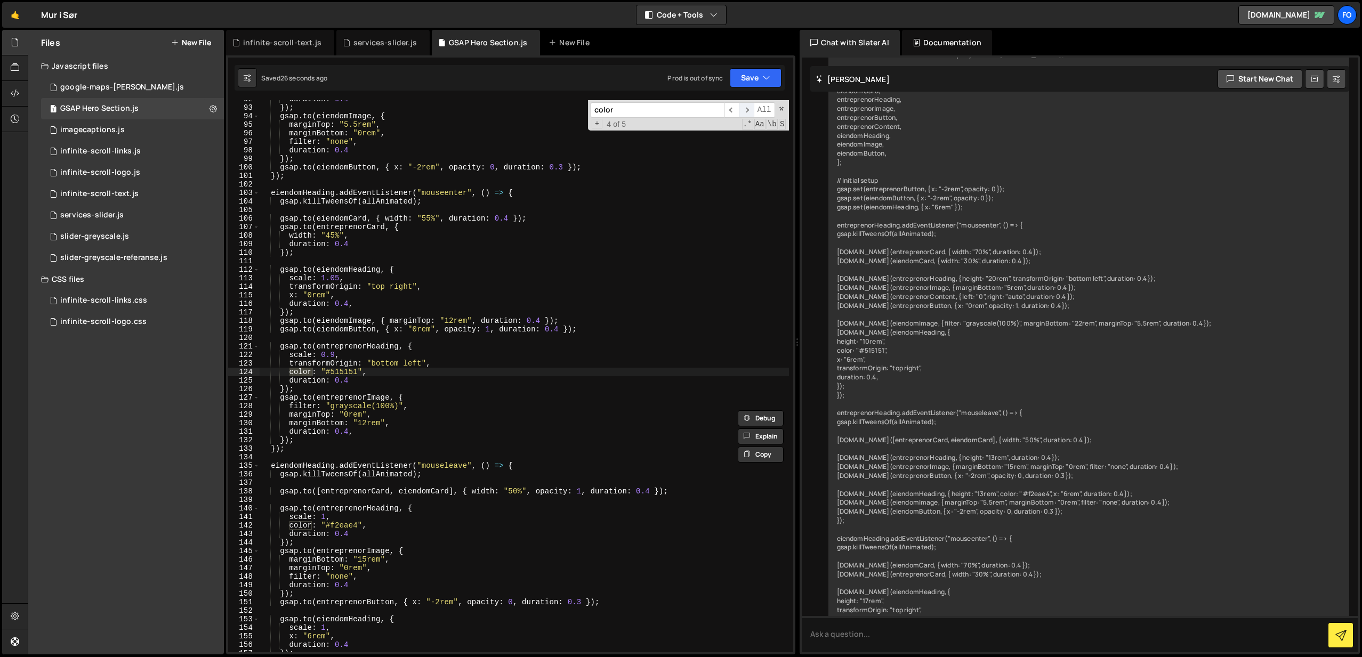
click at [747, 110] on span "​" at bounding box center [746, 109] width 15 height 15
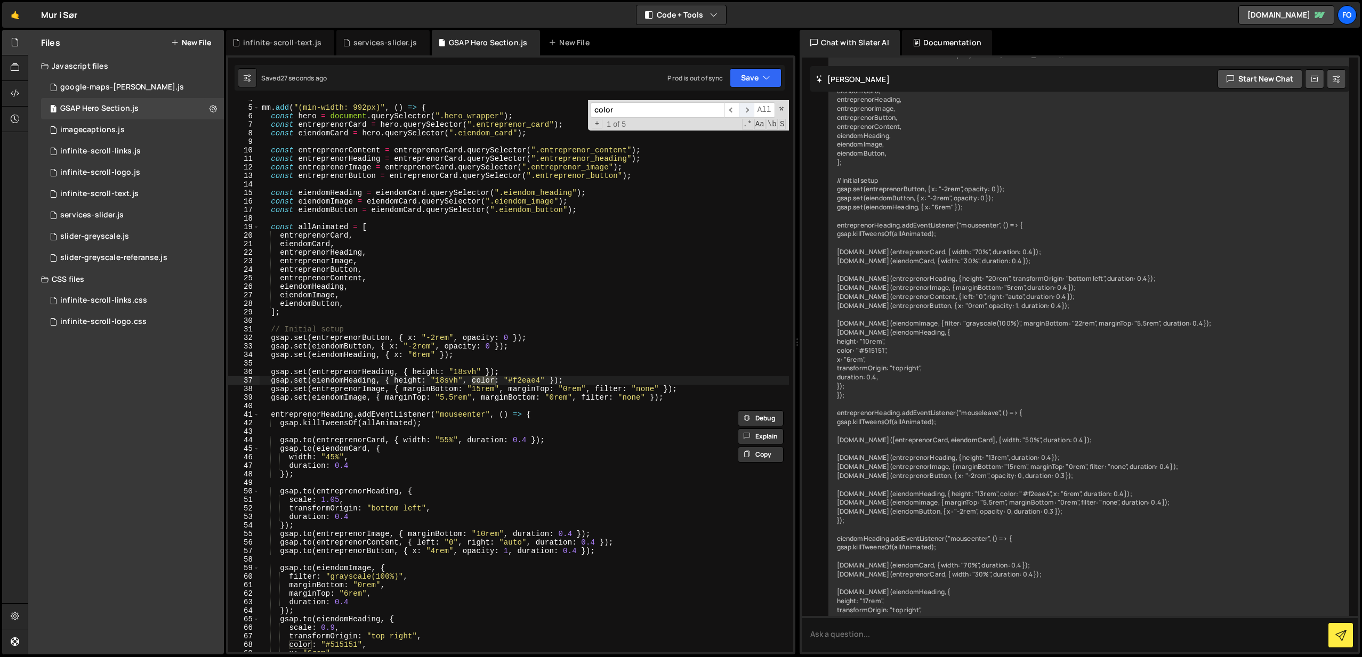
scroll to position [31, 0]
click at [747, 110] on span "​" at bounding box center [746, 109] width 15 height 15
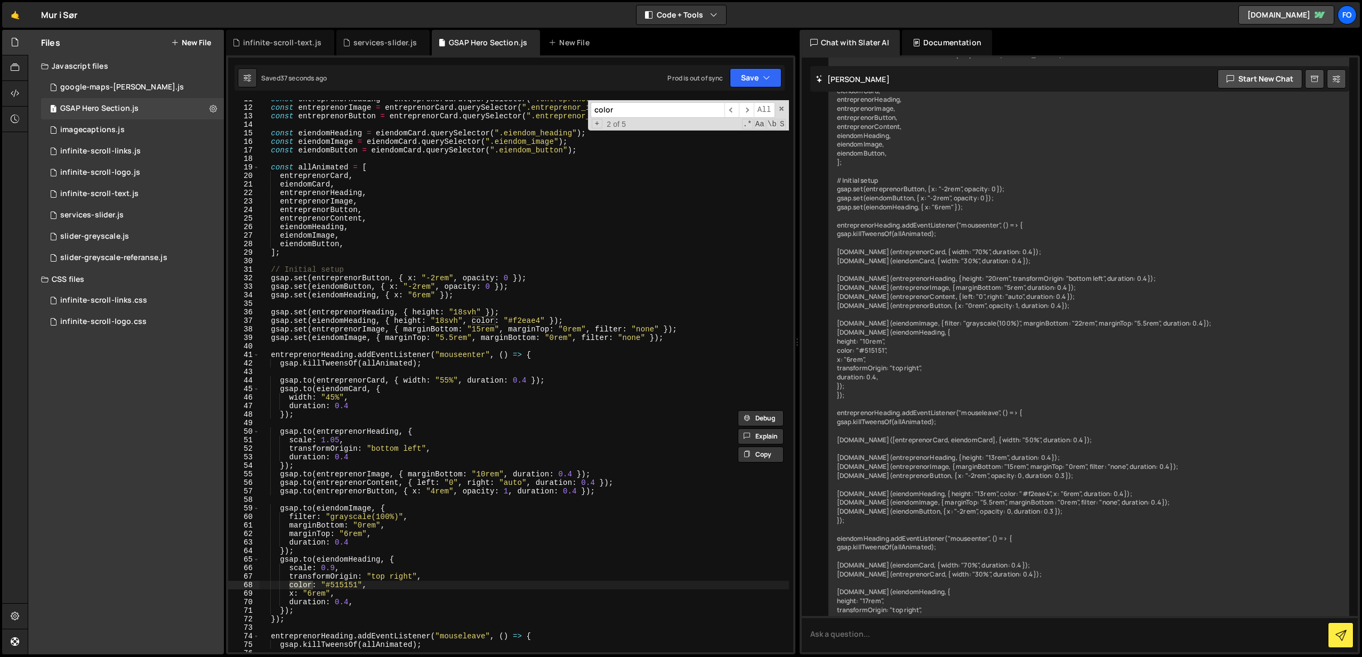
scroll to position [94, 0]
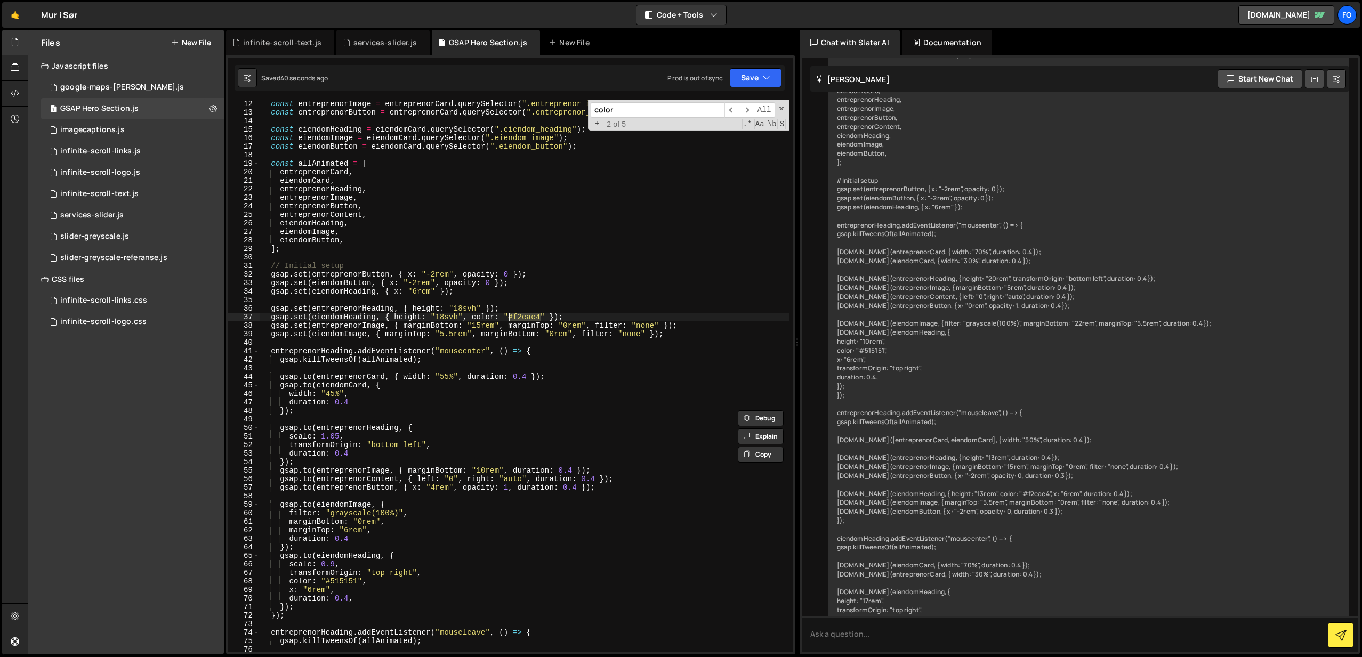
drag, startPoint x: 540, startPoint y: 316, endPoint x: 510, endPoint y: 317, distance: 30.4
click at [510, 317] on div "const entreprenorImage = entreprenorCard . querySelector ( ".entreprenor_image"…" at bounding box center [524, 384] width 529 height 569
drag, startPoint x: 356, startPoint y: 580, endPoint x: 324, endPoint y: 583, distance: 32.1
click at [324, 583] on div "const entreprenorImage = entreprenorCard . querySelector ( ".entreprenor_image"…" at bounding box center [524, 384] width 529 height 569
paste textarea "f2eae4"
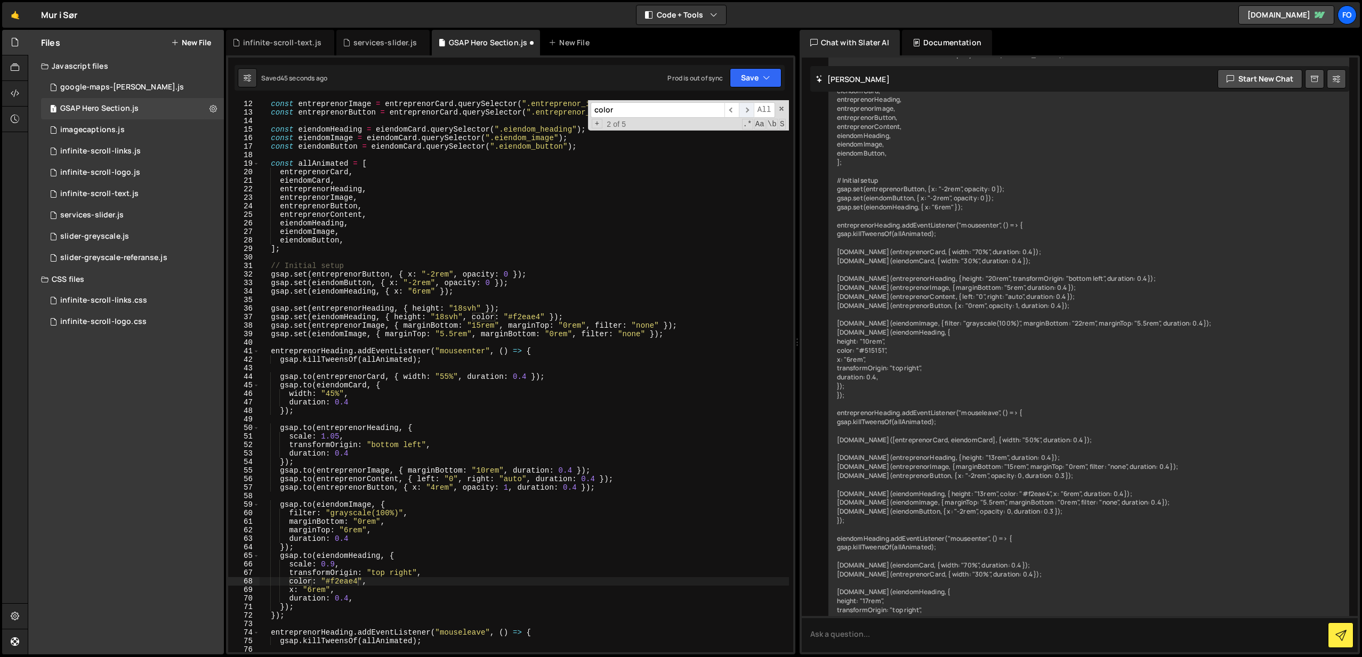
click at [749, 111] on span "​" at bounding box center [746, 109] width 15 height 15
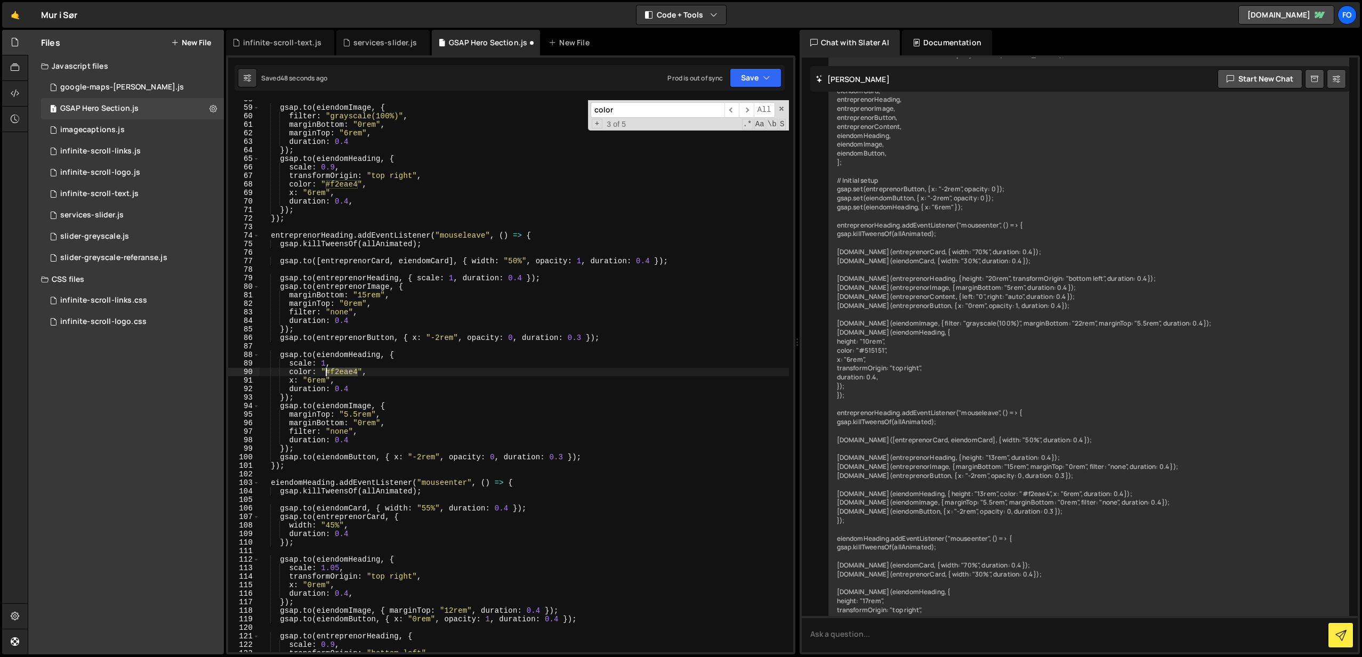
drag, startPoint x: 358, startPoint y: 370, endPoint x: 347, endPoint y: 376, distance: 12.2
click at [325, 371] on div "gsap . to ( eiendomImage , { filter : "grayscale(100%)" , marginBottom : "0rem"…" at bounding box center [524, 379] width 529 height 569
click at [744, 110] on span "​" at bounding box center [746, 109] width 15 height 15
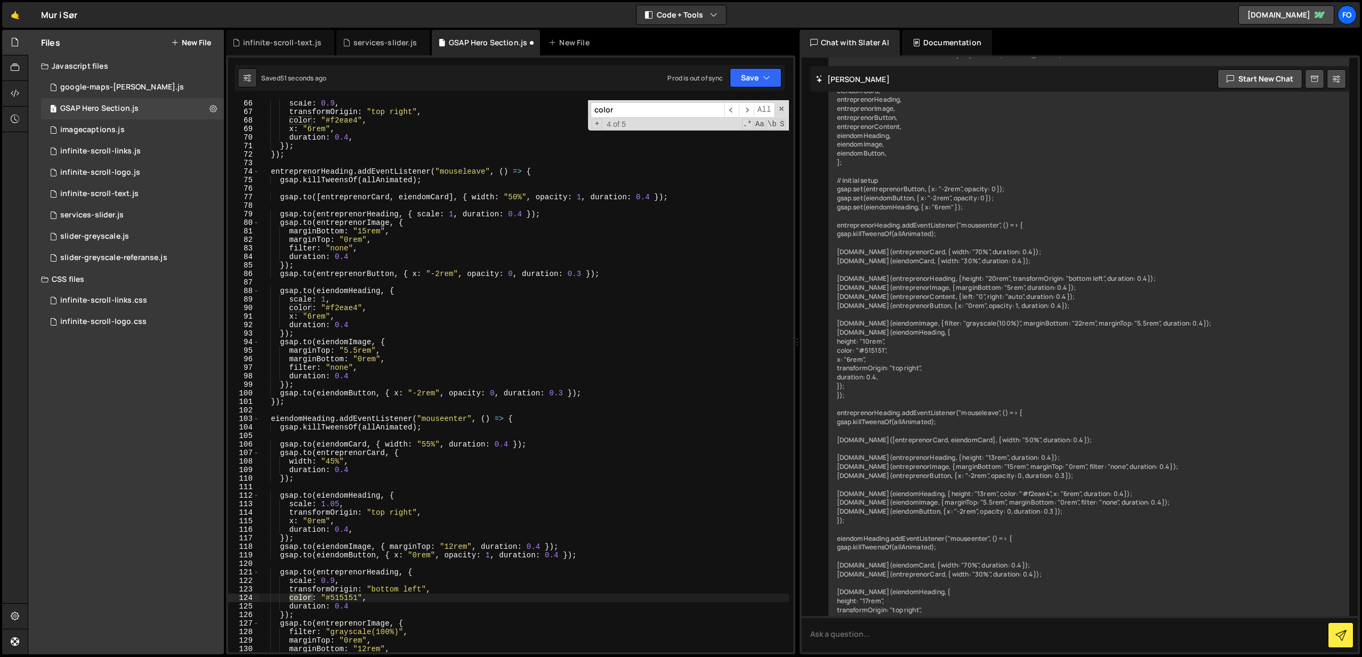
scroll to position [555, 0]
drag, startPoint x: 358, startPoint y: 597, endPoint x: 326, endPoint y: 599, distance: 31.5
click at [326, 600] on div "scale : 0.9 , transformOrigin : "top right" , color : "#f2eae4" , x : "6rem" , …" at bounding box center [524, 383] width 529 height 569
paste textarea "f2eae4"
click at [744, 114] on span "​" at bounding box center [746, 109] width 15 height 15
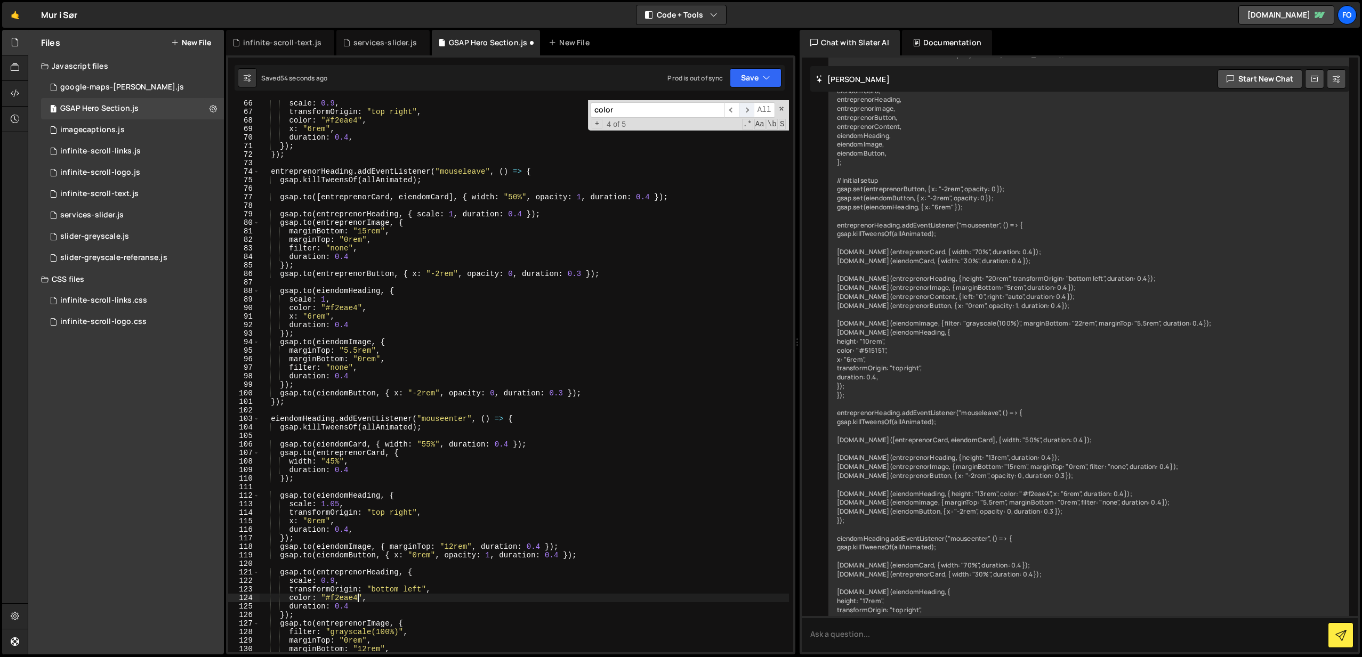
scroll to position [935, 0]
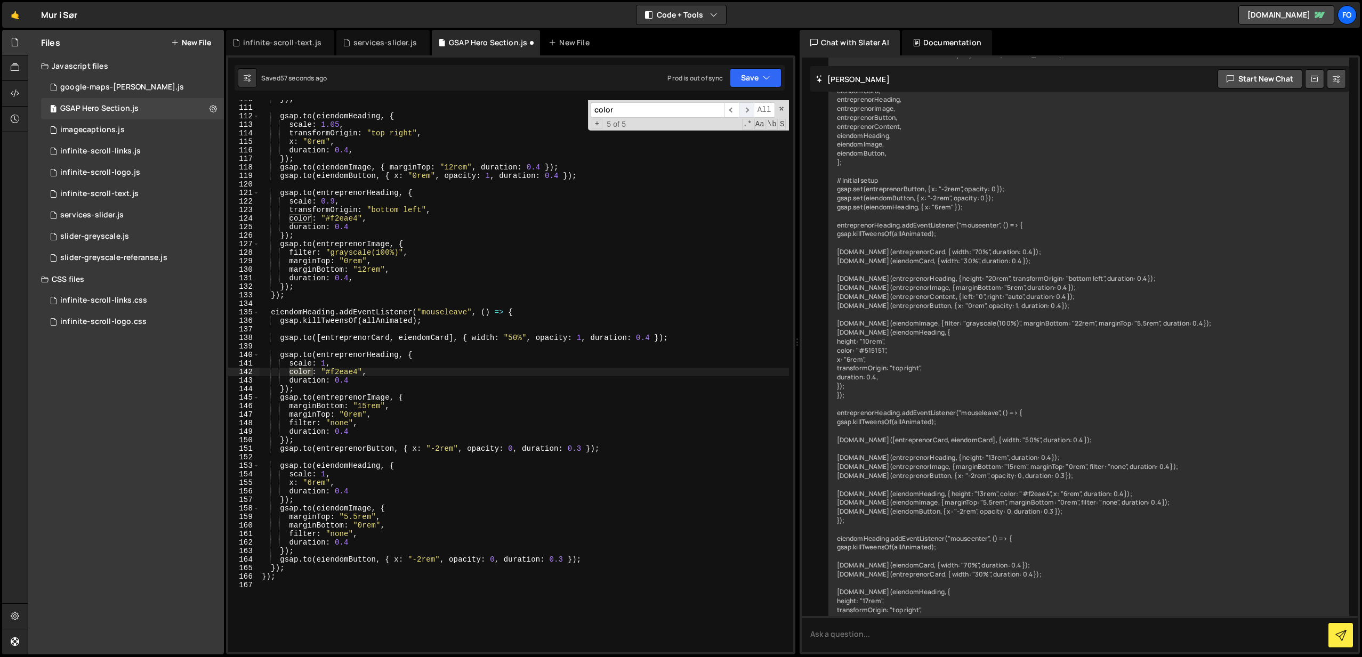
click at [747, 109] on span "​" at bounding box center [746, 109] width 15 height 15
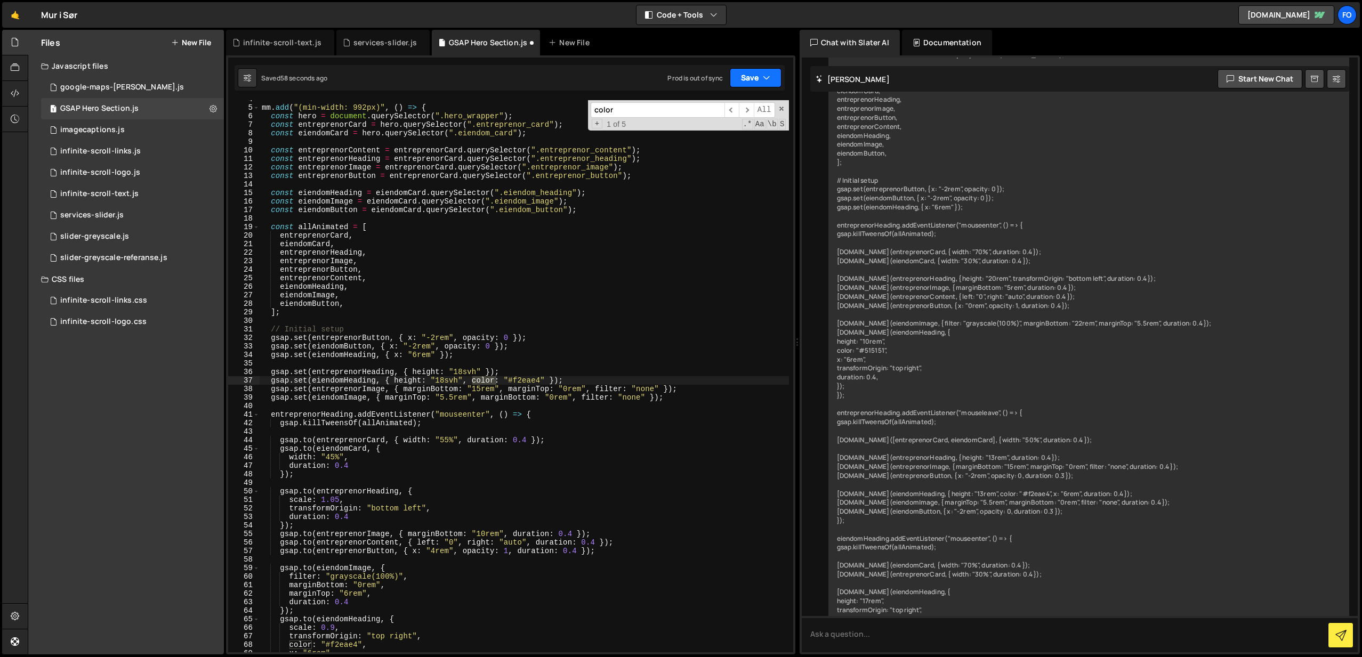
click at [765, 75] on icon "button" at bounding box center [766, 77] width 7 height 11
click at [732, 104] on div "Save to Staging S" at bounding box center [719, 104] width 111 height 11
click at [781, 109] on span at bounding box center [781, 108] width 7 height 7
type textarea "gsap.set(eiendomHeading, { height: "18svh", color: "#f2eae4" });"
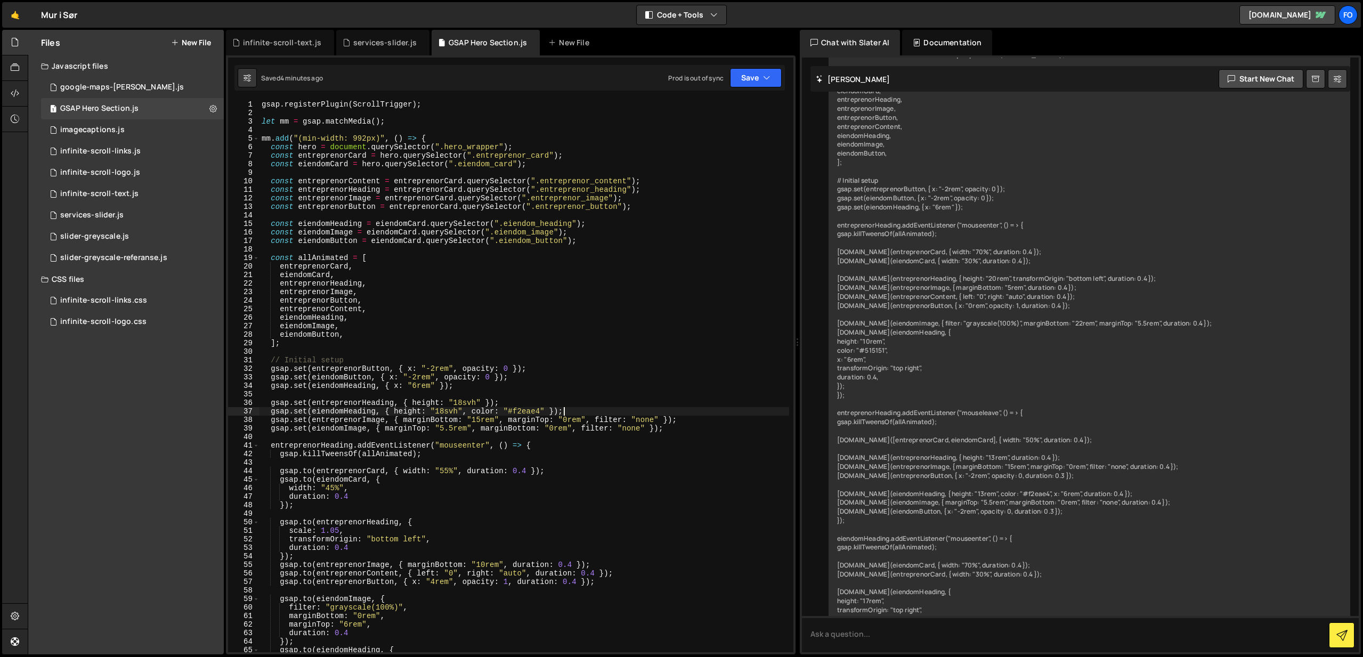
click at [565, 410] on div "gsap . registerPlugin ( ScrollTrigger ) ; let mm = gsap . matchMedia ( ) ; mm .…" at bounding box center [525, 384] width 530 height 569
click at [536, 394] on div "gsap . registerPlugin ( ScrollTrigger ) ; let mm = gsap . matchMedia ( ) ; mm .…" at bounding box center [525, 384] width 530 height 569
click at [526, 398] on div "gsap . registerPlugin ( ScrollTrigger ) ; let mm = gsap . matchMedia ( ) ; mm .…" at bounding box center [525, 384] width 530 height 569
click at [523, 403] on div "gsap . registerPlugin ( ScrollTrigger ) ; let mm = gsap . matchMedia ( ) ; mm .…" at bounding box center [525, 384] width 530 height 569
click at [482, 419] on div "gsap . registerPlugin ( ScrollTrigger ) ; let mm = gsap . matchMedia ( ) ; mm .…" at bounding box center [525, 384] width 530 height 569
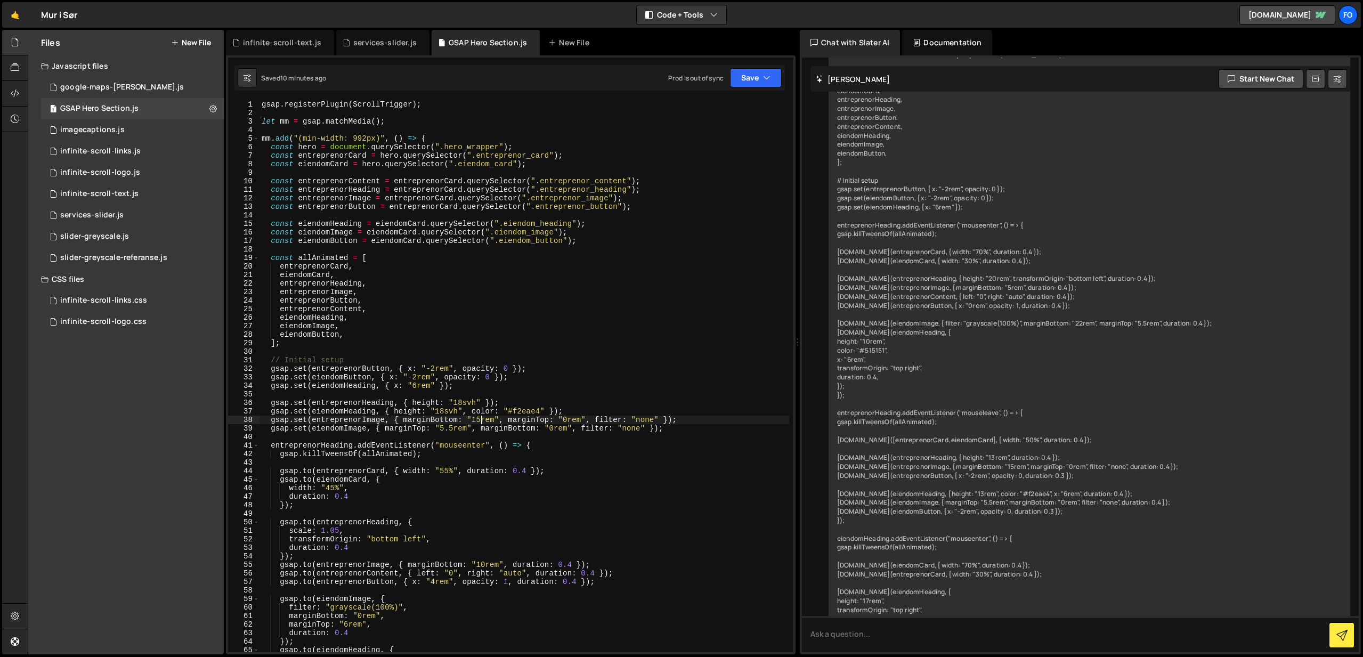
click at [492, 413] on div "gsap . registerPlugin ( ScrollTrigger ) ; let mm = gsap . matchMedia ( ) ; mm .…" at bounding box center [525, 384] width 530 height 569
type textarea "gsap.set(entreprenorHeading, { height: "18svh" });"
type textarea "gsap.set(eiendomImage, { marginTop: "5.5rem", marginBottom: "0rem", filter: "no…"
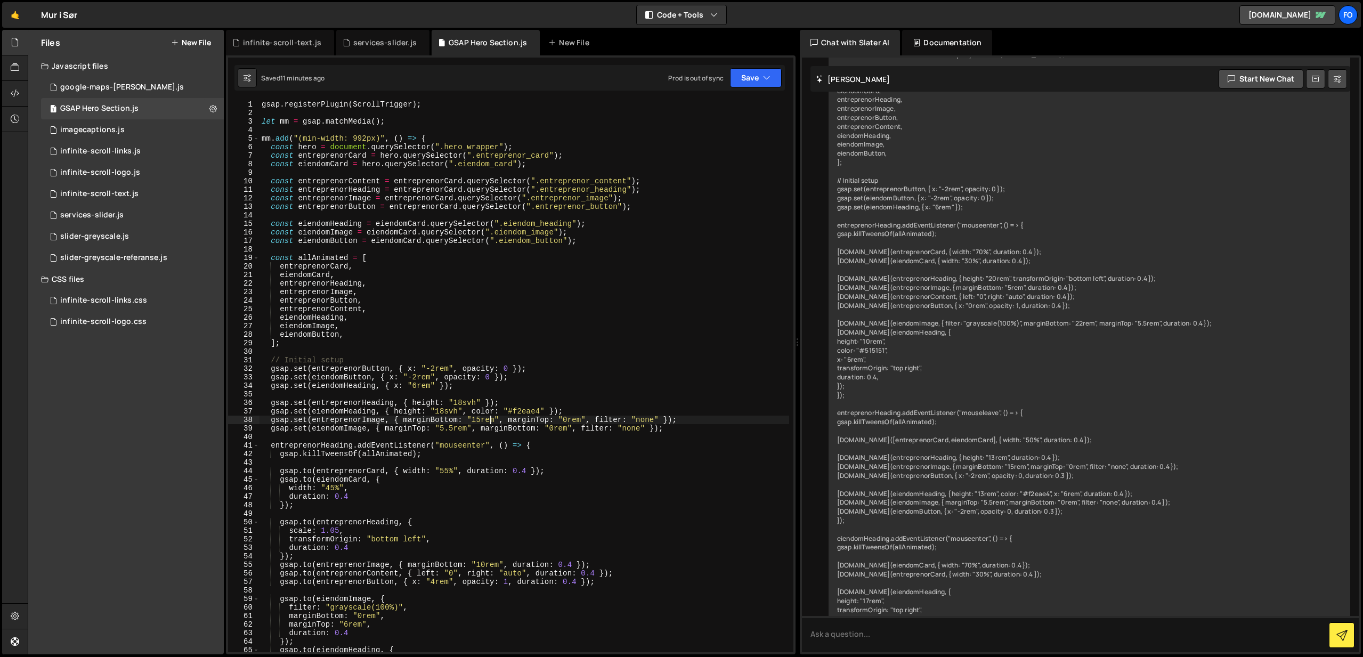
type textarea "gsap.set(eiendomImage, { marginTop: "5.5rem", marginBottom: "0rem", filter: "no…"
type textarea "gsap.set(entreprenorHeading, { height: "18svh" });"
click at [483, 419] on div "gsap . registerPlugin ( ScrollTrigger ) ; let mm = gsap . matchMedia ( ) ; mm .…" at bounding box center [525, 384] width 530 height 569
click at [764, 78] on icon "button" at bounding box center [766, 77] width 7 height 11
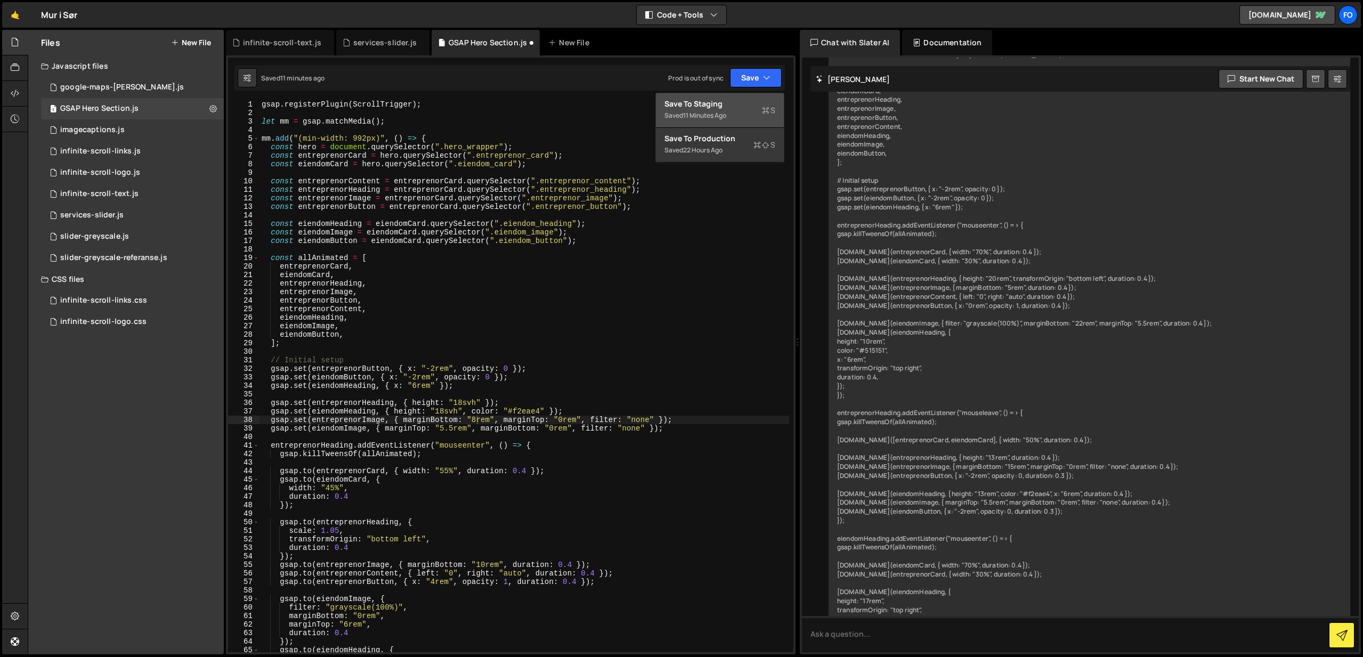
click at [743, 101] on div "Save to Staging S" at bounding box center [720, 104] width 111 height 11
click at [576, 222] on div "gsap . registerPlugin ( ScrollTrigger ) ; let mm = gsap . matchMedia ( ) ; mm .…" at bounding box center [525, 384] width 530 height 569
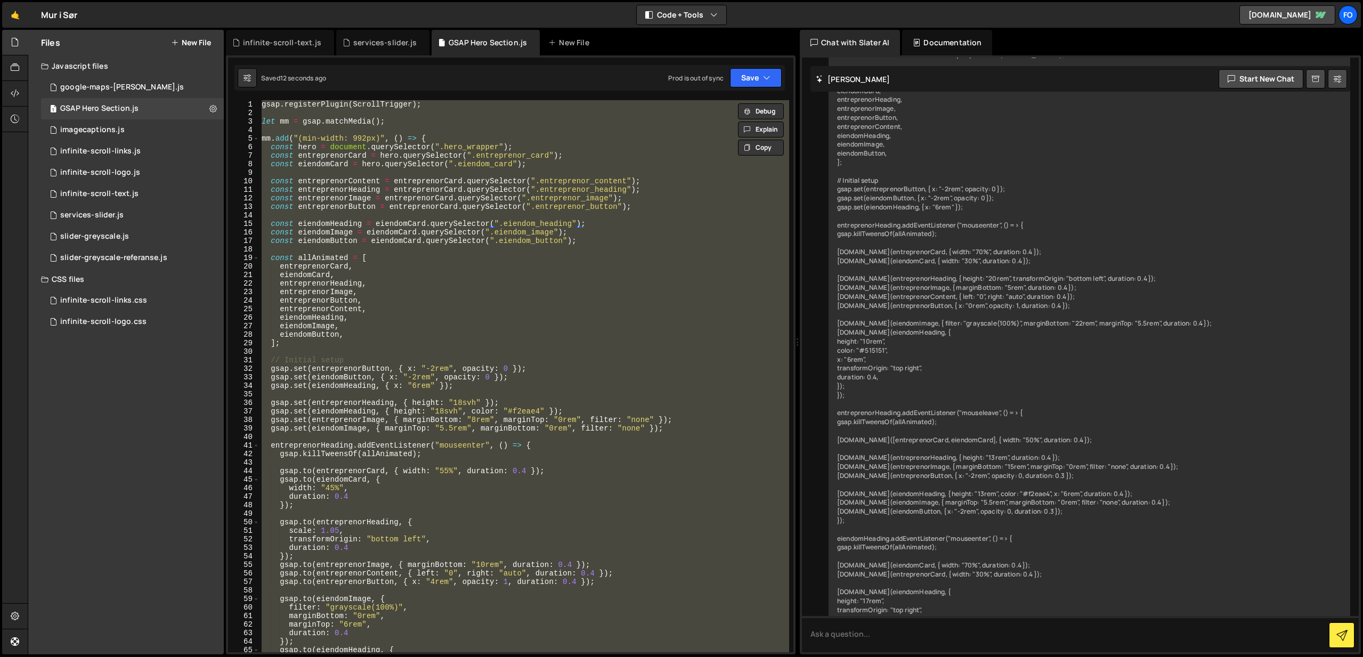
scroll to position [0, 1]
click at [455, 201] on div "gsap . registerPlugin ( ScrollTrigger ) ; let mm = gsap . matchMedia ( ) ; mm .…" at bounding box center [525, 376] width 530 height 552
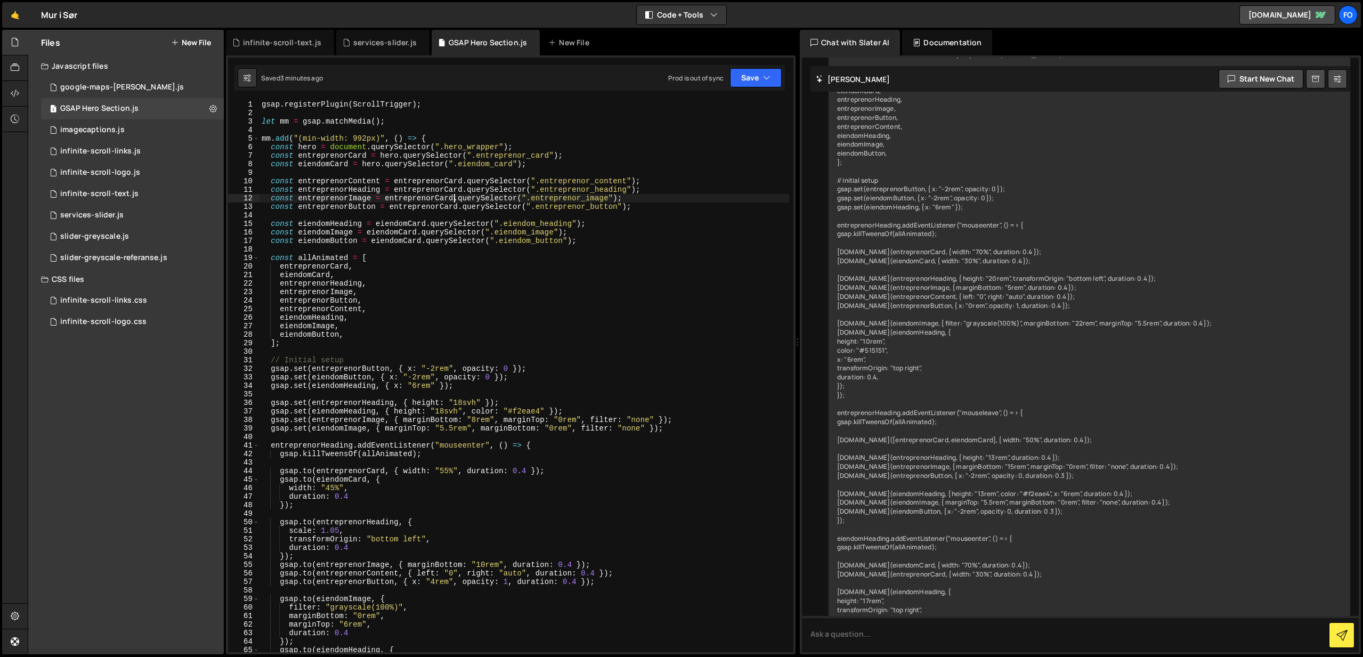
type textarea "});"
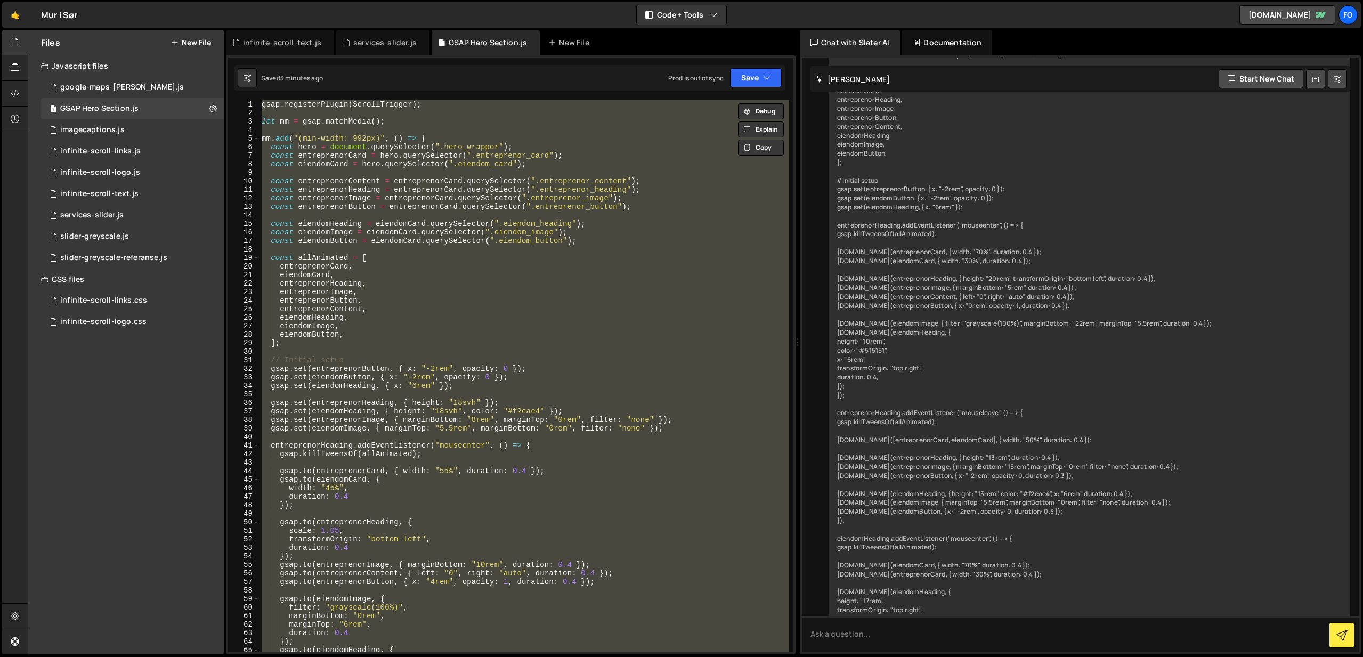
paste textarea
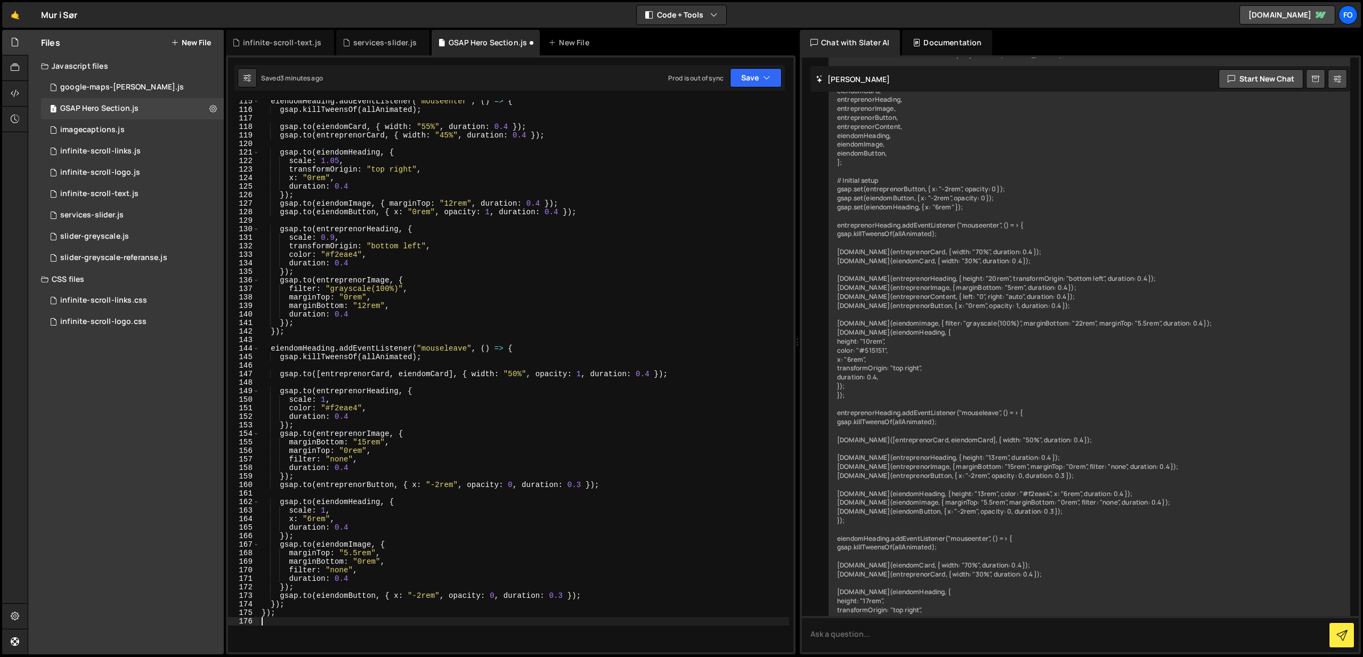
scroll to position [1220, 0]
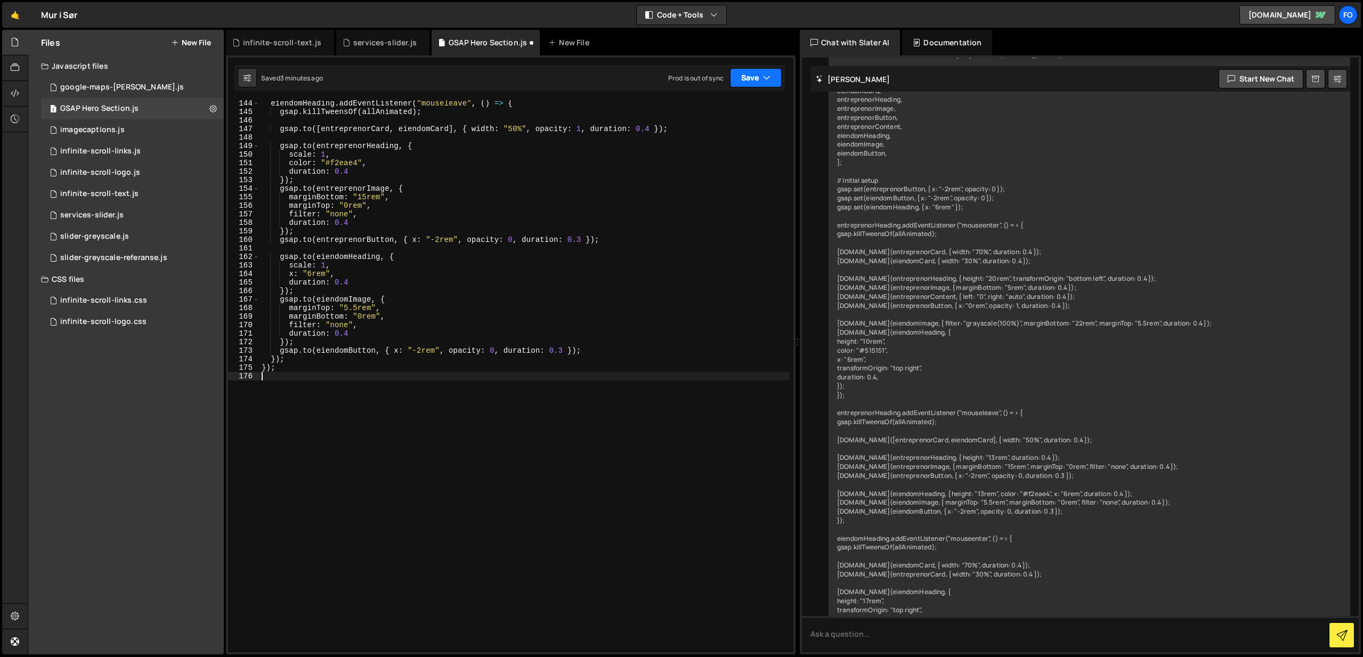
click at [758, 78] on button "Save" at bounding box center [756, 77] width 52 height 19
click at [736, 102] on div "Save to Staging S" at bounding box center [720, 104] width 111 height 11
click at [549, 301] on div "eiendomHeading . addEventListener ( "mouseleave" , ( ) => { gsap . killTweensOf…" at bounding box center [525, 383] width 530 height 569
type textarea "});"
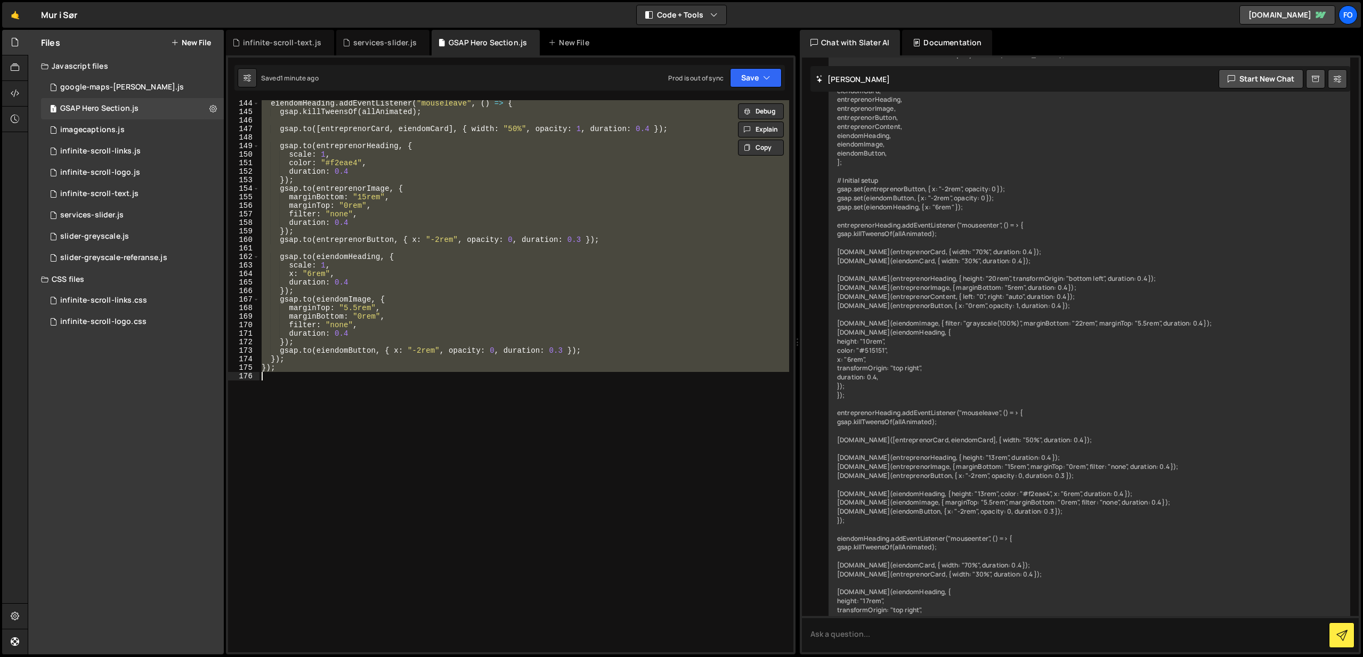
paste textarea
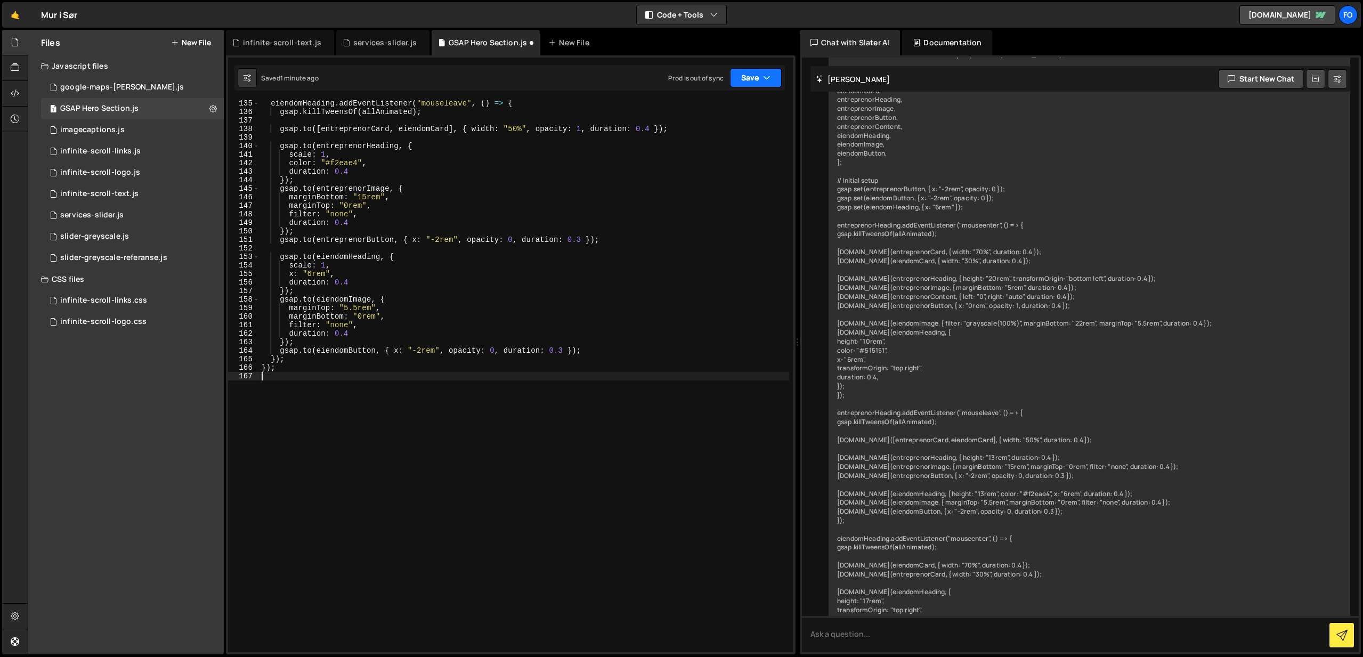
click at [759, 70] on button "Save" at bounding box center [756, 77] width 52 height 19
click at [753, 99] on div "Save to Staging S" at bounding box center [720, 104] width 111 height 11
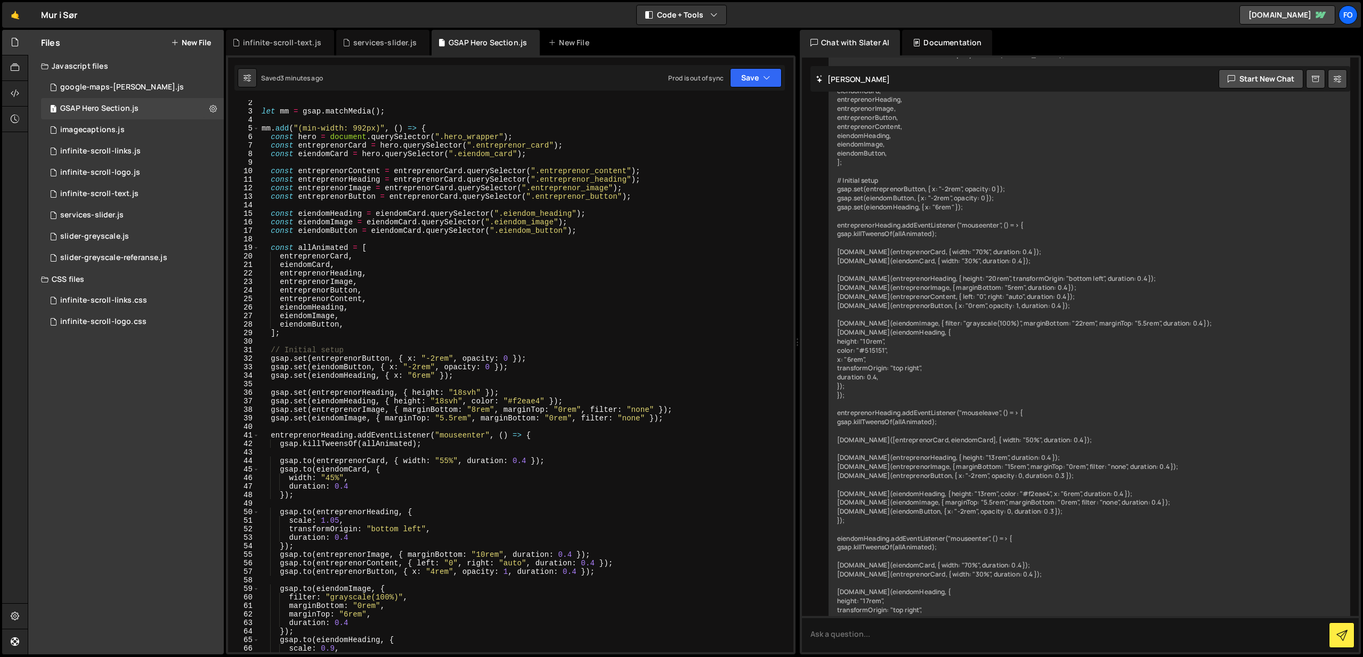
scroll to position [0, 0]
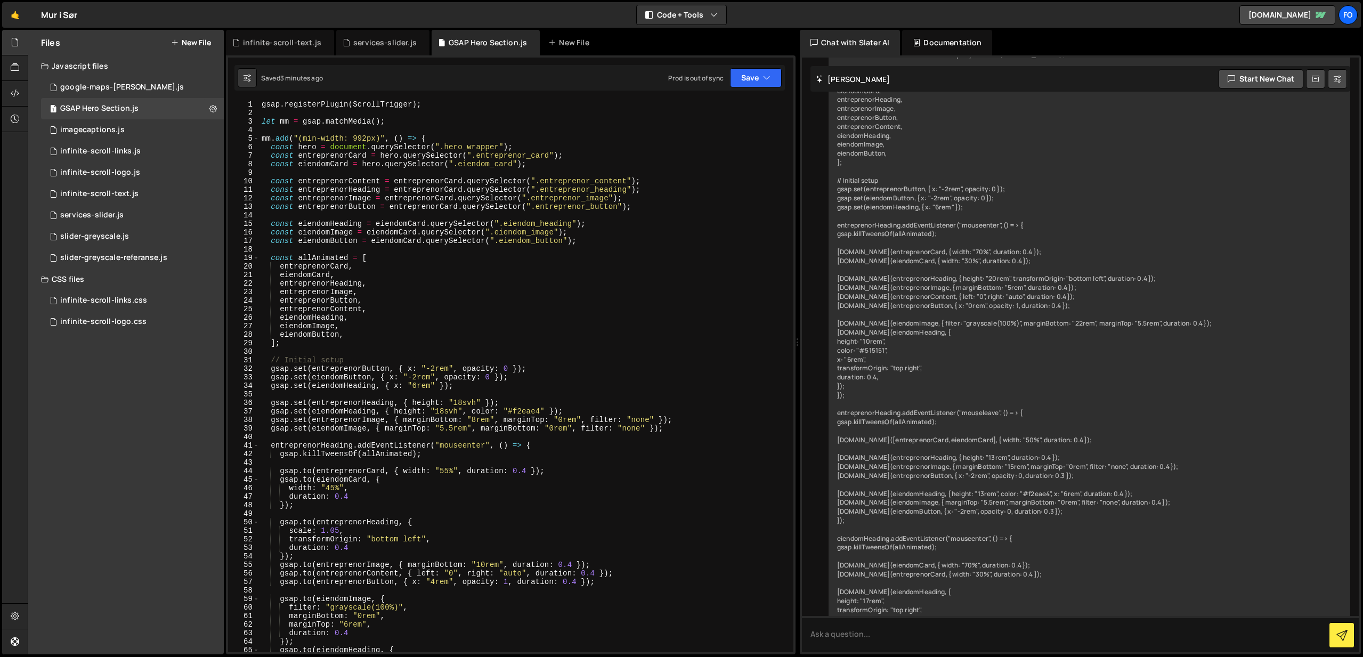
type textarea "gsap.set(eiendomImage, { marginTop: "5.5rem", marginBottom: "0rem", filter: "no…"
click at [668, 427] on div "gsap . registerPlugin ( ScrollTrigger ) ; let mm = gsap . matchMedia ( ) ; mm .…" at bounding box center [525, 384] width 530 height 569
paste textarea
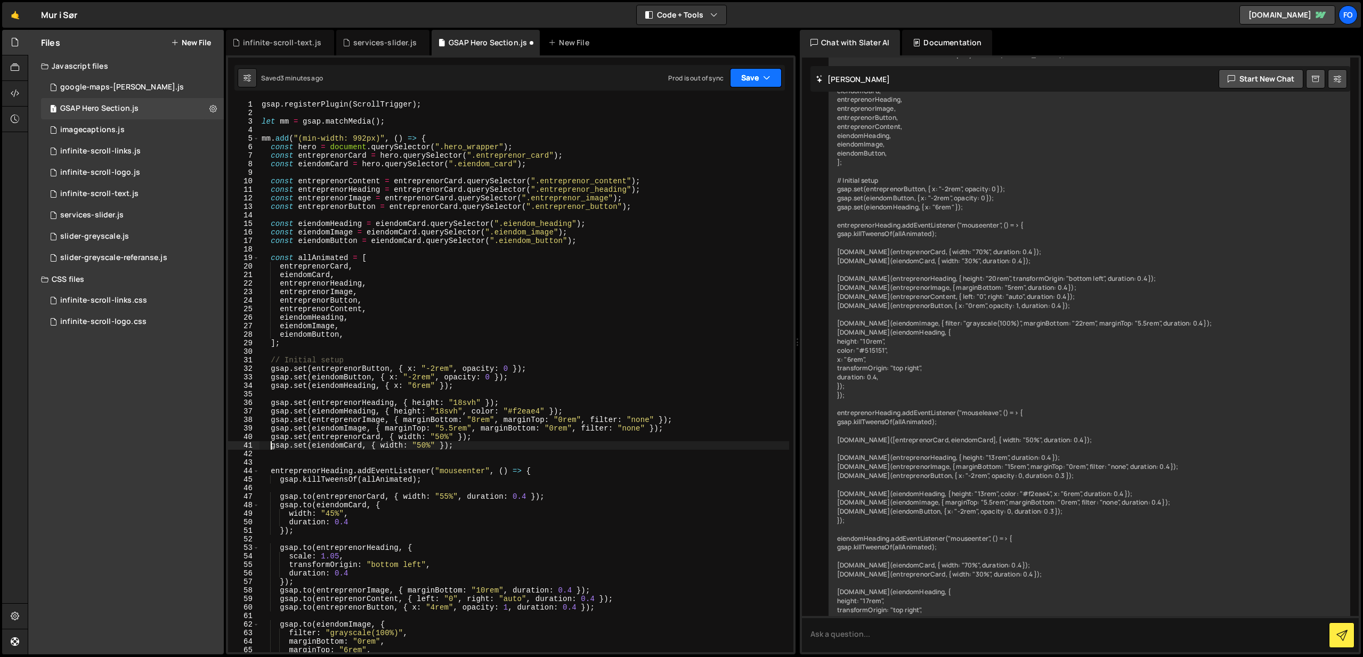
click at [750, 74] on button "Save" at bounding box center [756, 77] width 52 height 19
click at [747, 92] on div "gsap.set(eiendomCard, { width: "50%" }); 1 2 3 4 5 6 7 8 9 10 11 12 13 14 15 16…" at bounding box center [511, 354] width 570 height 599
click at [748, 104] on div "gsap . registerPlugin ( ScrollTrigger ) ; let mm = gsap . matchMedia ( ) ; mm .…" at bounding box center [525, 384] width 530 height 569
click at [754, 75] on button "Save" at bounding box center [756, 77] width 52 height 19
drag, startPoint x: 746, startPoint y: 104, endPoint x: 716, endPoint y: 84, distance: 36.8
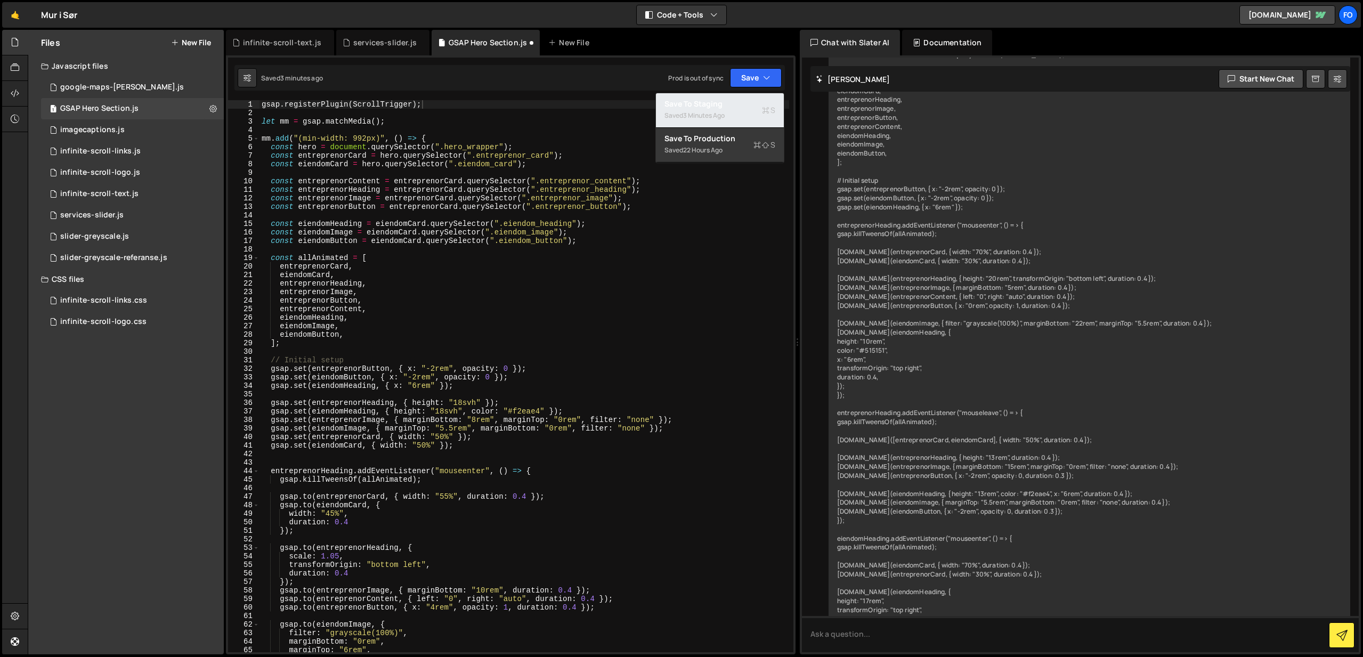
click at [746, 104] on div "Save to Staging S" at bounding box center [720, 104] width 111 height 11
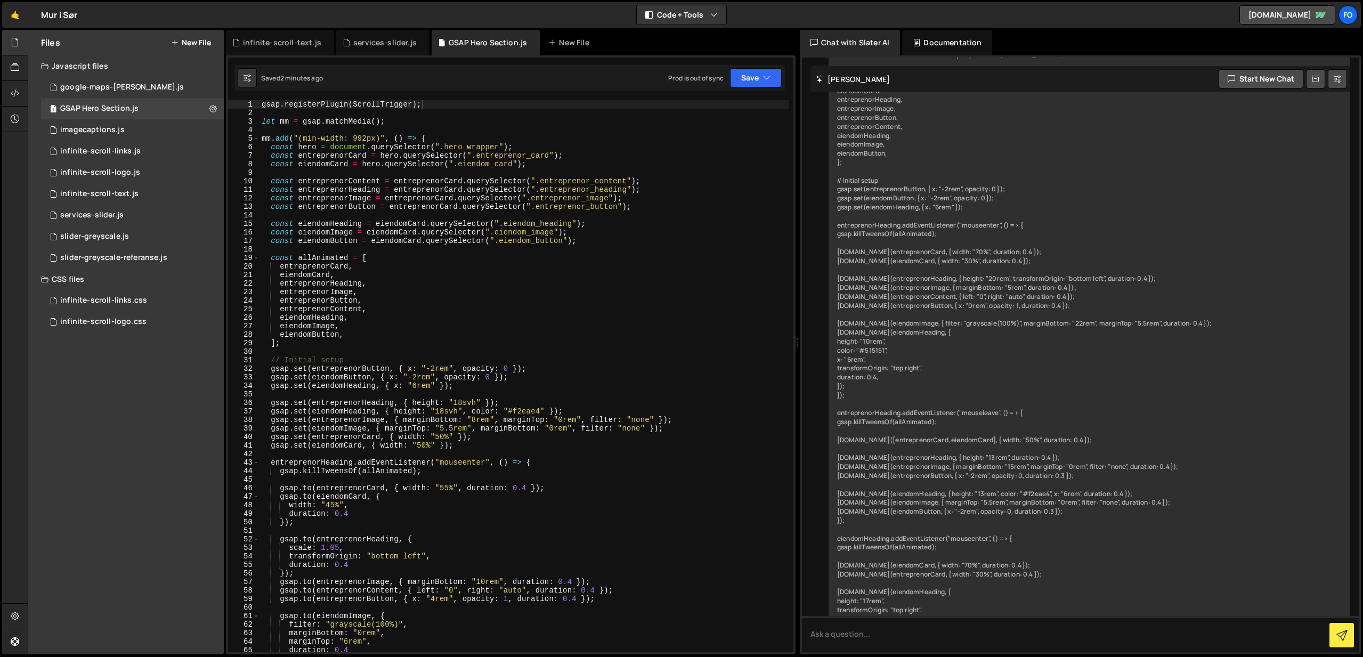
type textarea "let mm = gsap.matchMedia();"
click at [279, 120] on div "gsap . registerPlugin ( ScrollTrigger ) ; let mm = gsap . matchMedia ( ) ; mm .…" at bounding box center [525, 384] width 530 height 569
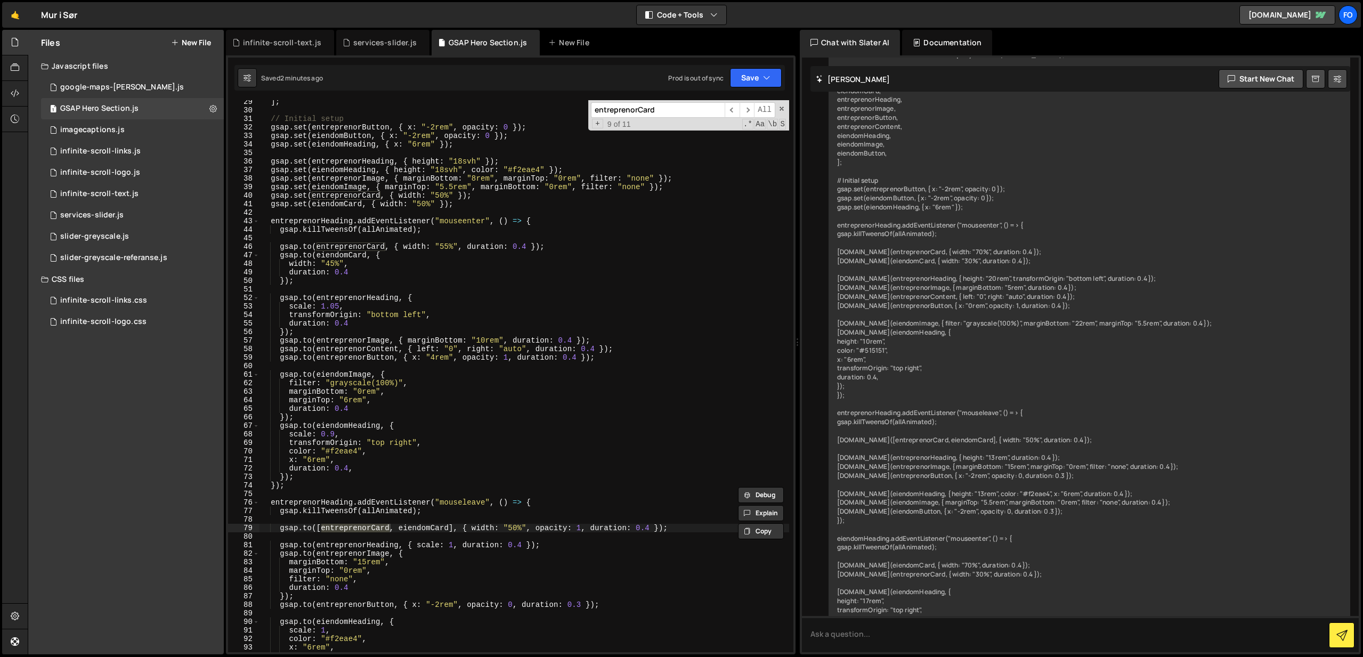
scroll to position [243, 0]
type input "entreprenorCard"
drag, startPoint x: 368, startPoint y: 558, endPoint x: 378, endPoint y: 559, distance: 10.1
click at [368, 558] on div "] ; // Initial setup gsap . set ( entreprenorButton , { x : "-2rem" , opacity :…" at bounding box center [525, 380] width 530 height 569
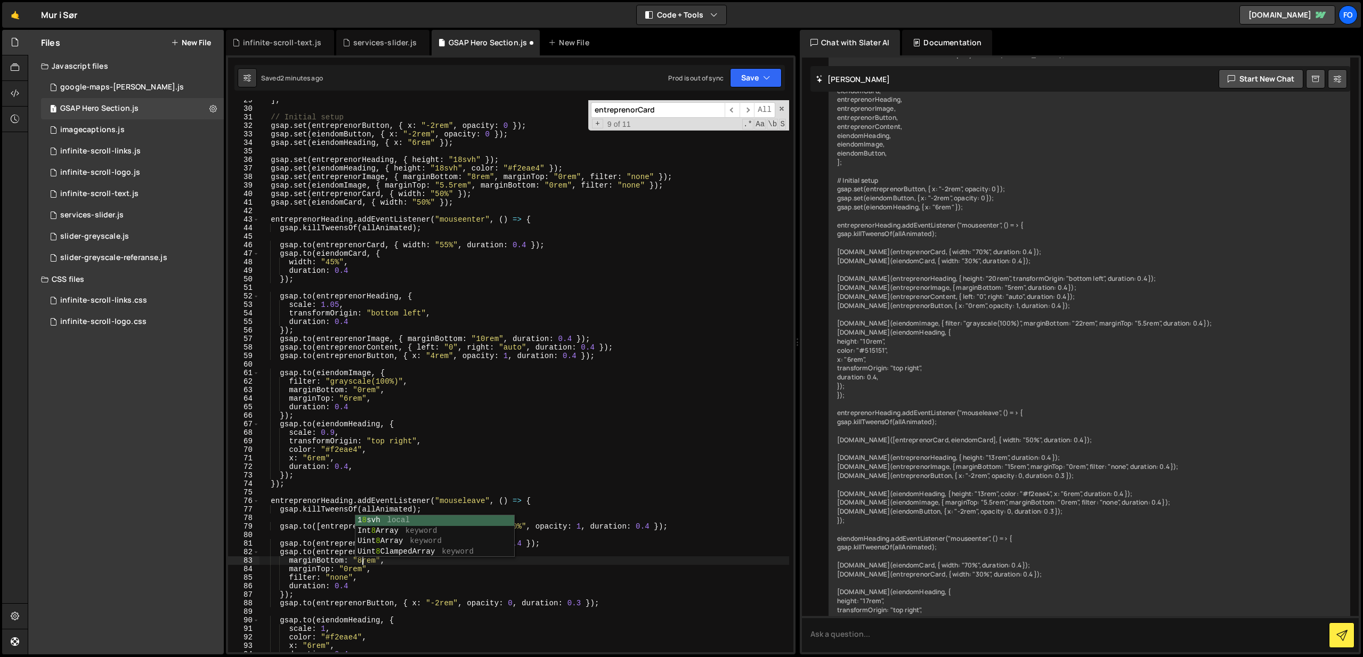
click at [610, 546] on div "] ; // Initial setup gsap . set ( entreprenorButton , { x : "-2rem" , opacity :…" at bounding box center [525, 380] width 530 height 569
click at [763, 75] on icon "button" at bounding box center [766, 77] width 7 height 11
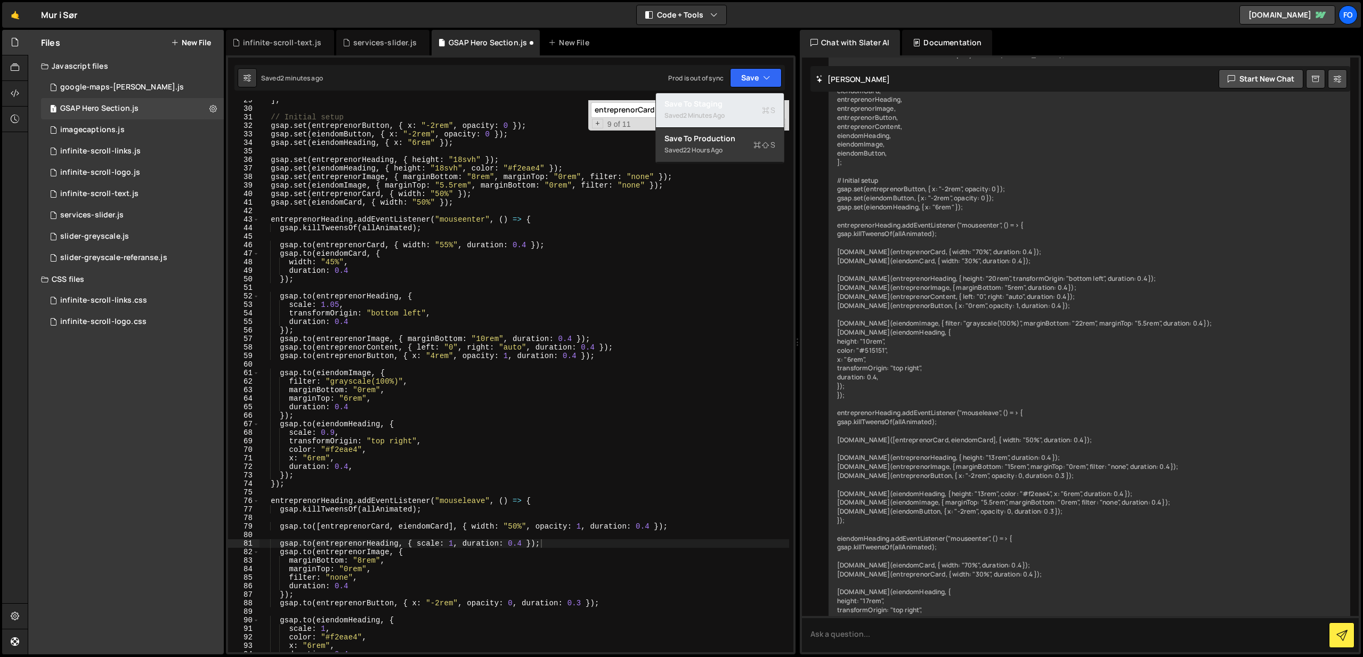
click at [734, 100] on div "Save to Staging S" at bounding box center [720, 104] width 111 height 11
click at [746, 110] on span "​" at bounding box center [747, 109] width 15 height 15
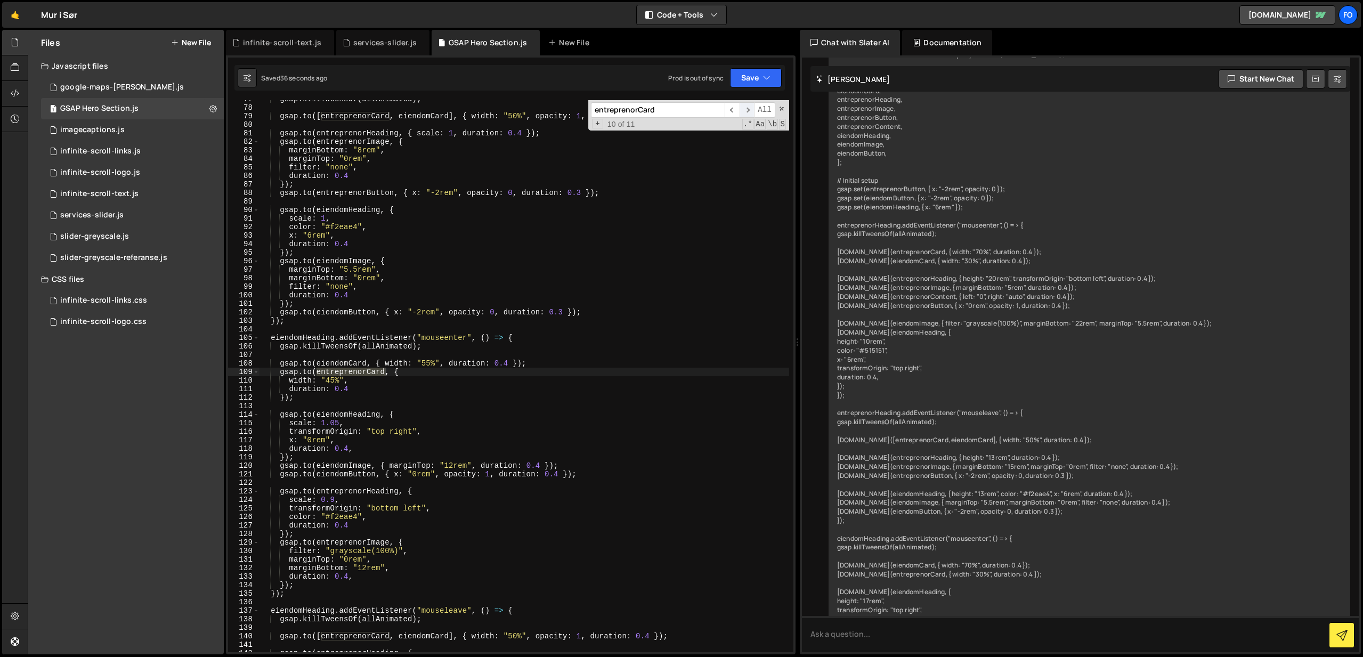
scroll to position [653, 0]
click at [746, 110] on span "​" at bounding box center [747, 109] width 15 height 15
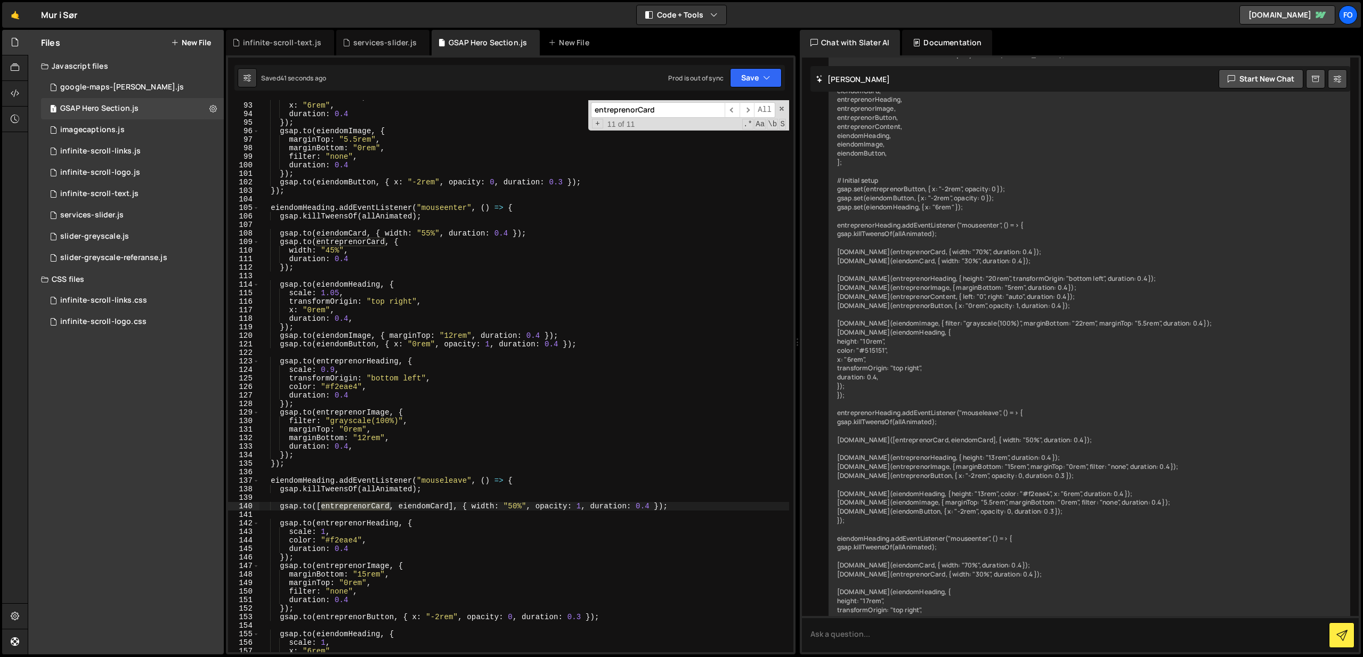
scroll to position [783, 0]
click at [366, 576] on div "color : "#f2eae4" , x : "6rem" , duration : 0.4 }) ; gsap . to ( eiendomImage ,…" at bounding box center [525, 377] width 530 height 569
type textarea "marginBottom: "8rem","
click at [756, 78] on button "Save" at bounding box center [756, 77] width 52 height 19
click at [749, 94] on button "Save to Staging S Saved 46 seconds ago" at bounding box center [720, 110] width 128 height 35
